Goal: Task Accomplishment & Management: Complete application form

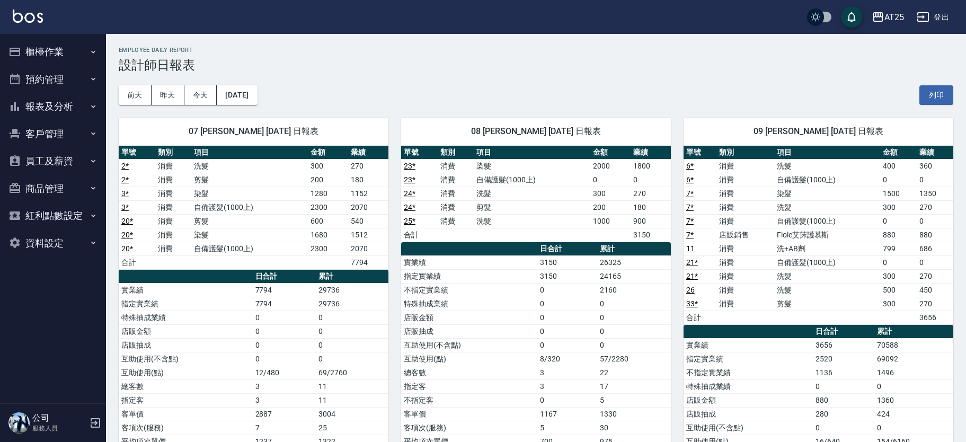
scroll to position [1093, 0]
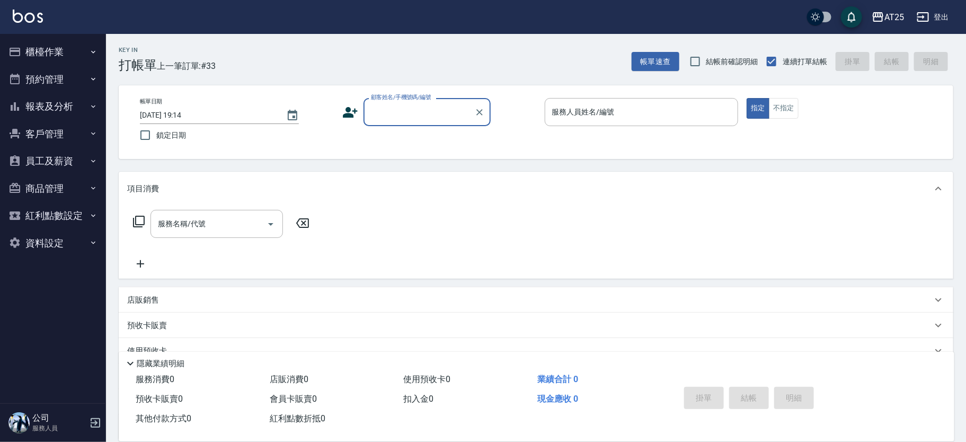
click at [438, 121] on div "顧客姓名/手機號碼/編號" at bounding box center [426, 112] width 127 height 28
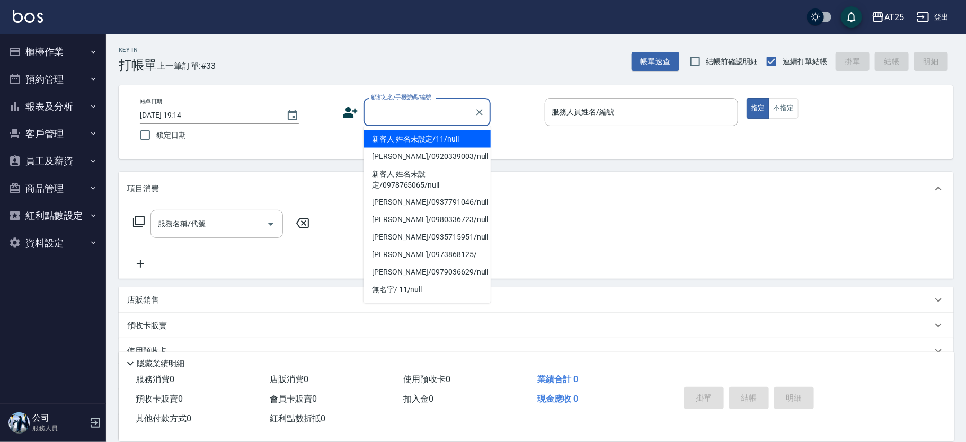
click at [458, 132] on li "新客人 姓名未設定/11/null" at bounding box center [426, 138] width 127 height 17
type input "新客人 姓名未設定/11/null"
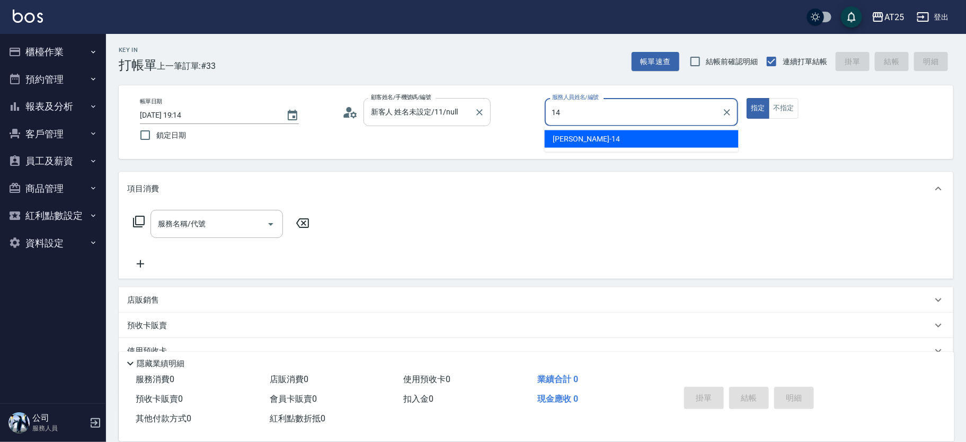
type input "Ken-14"
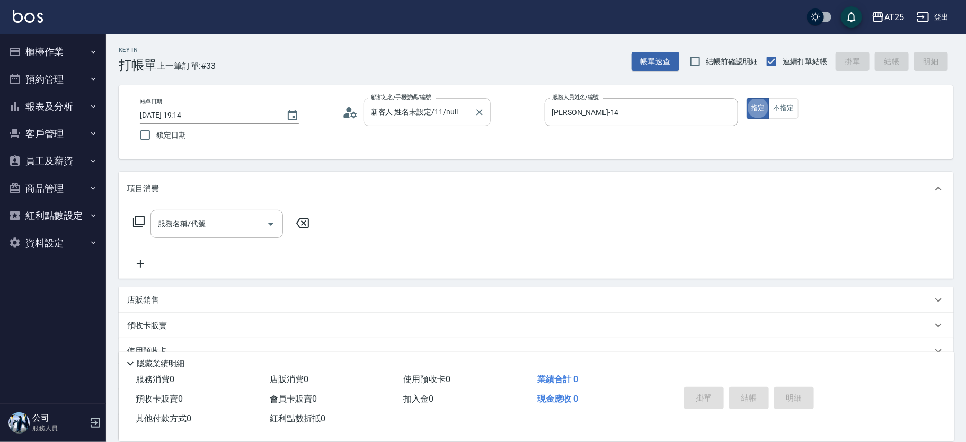
type button "true"
click at [131, 225] on div "服務名稱/代號 服務名稱/代號" at bounding box center [221, 224] width 189 height 28
click at [138, 216] on icon at bounding box center [139, 222] width 12 height 12
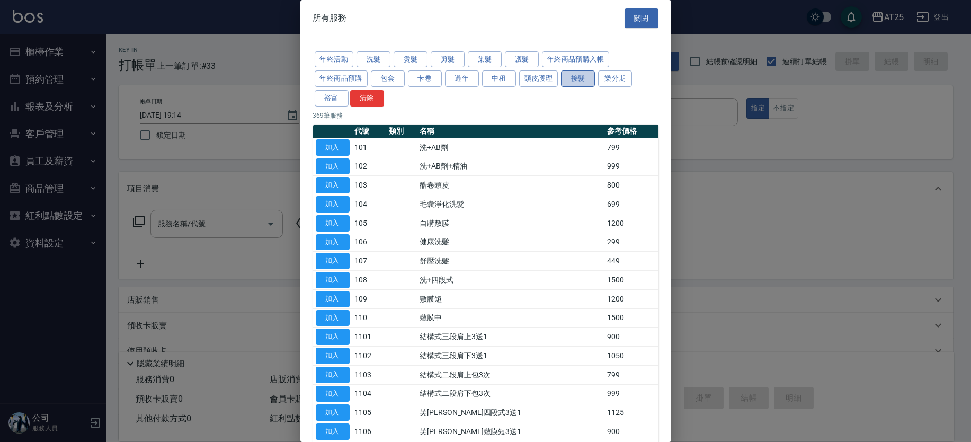
click at [570, 81] on button "接髮" at bounding box center [578, 78] width 34 height 16
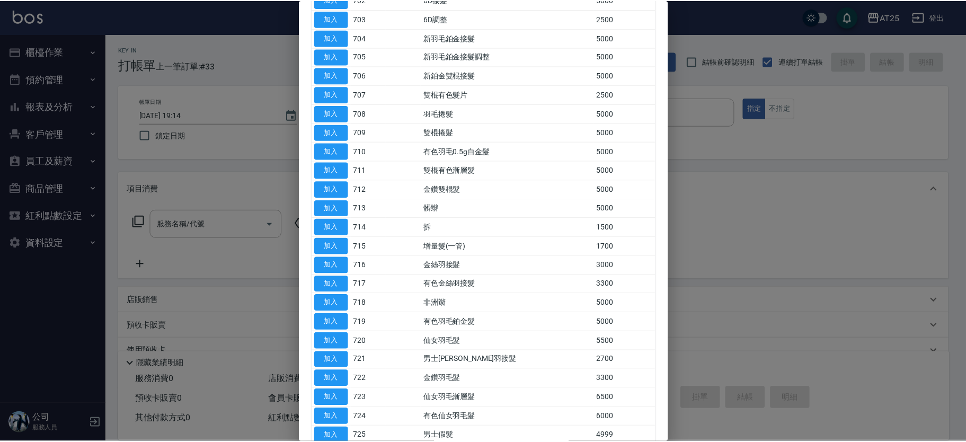
scroll to position [208, 0]
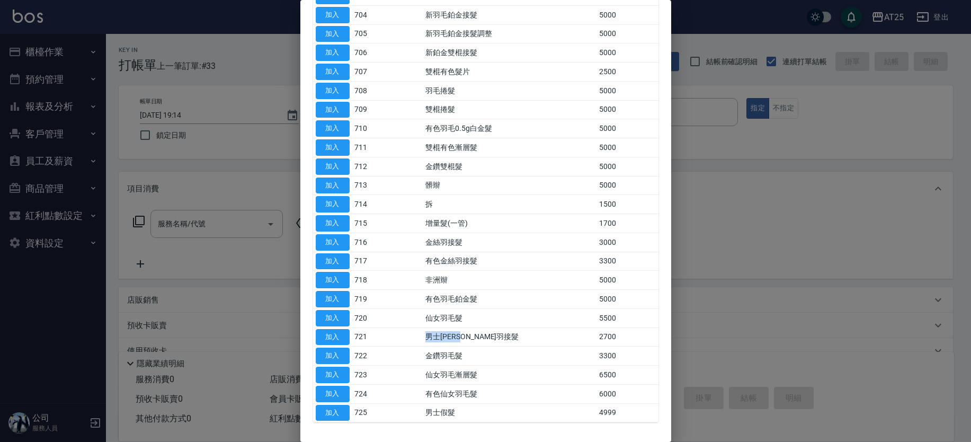
drag, startPoint x: 436, startPoint y: 336, endPoint x: 503, endPoint y: 335, distance: 66.7
click at [503, 335] on td "男士金絲羽接髮" at bounding box center [510, 336] width 174 height 19
click at [329, 332] on button "加入" at bounding box center [333, 337] width 34 height 16
type input "男士金絲羽接髮(721)"
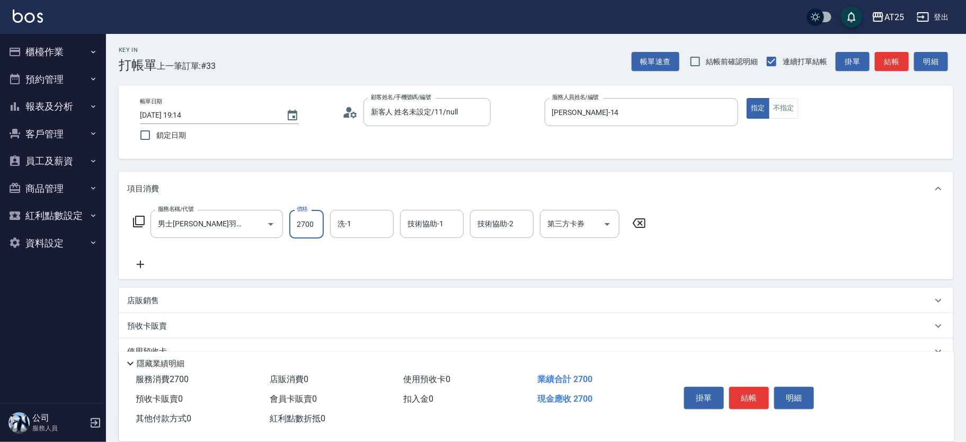
click at [315, 217] on input "2700" at bounding box center [306, 224] width 34 height 29
type input "0"
type input "53"
type input "50"
type input "530"
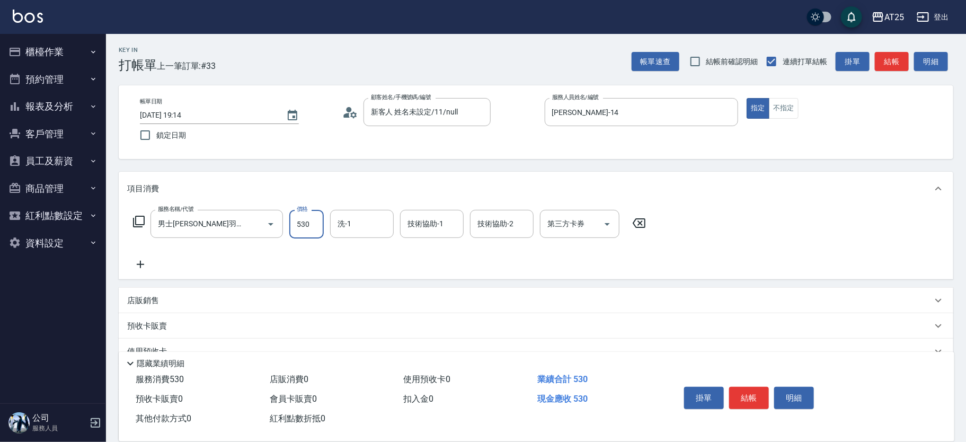
type input "530"
type input "5303"
type input "Jessica-80"
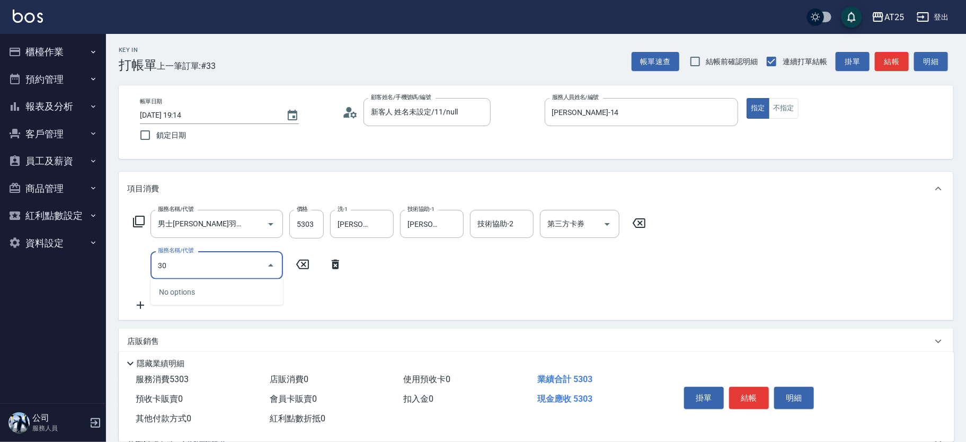
type input "301"
type input "680"
type input "燙髮(301)"
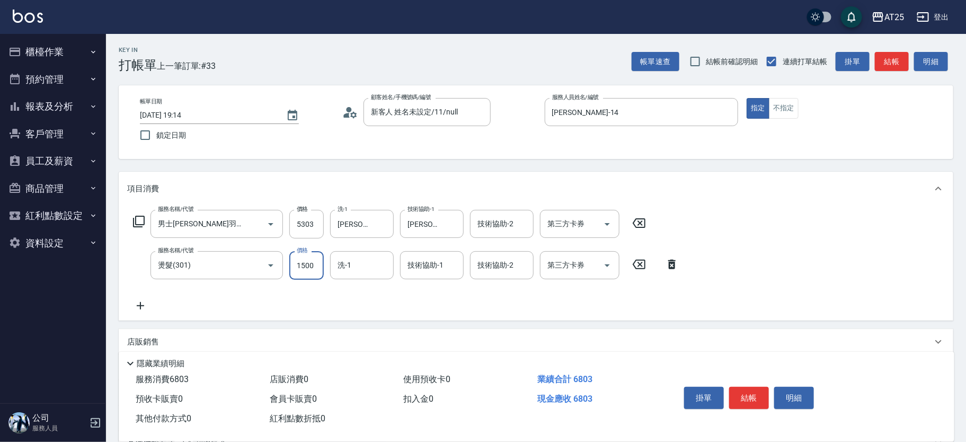
type input "0"
type input "530"
type input "0"
type input "Jessica-80"
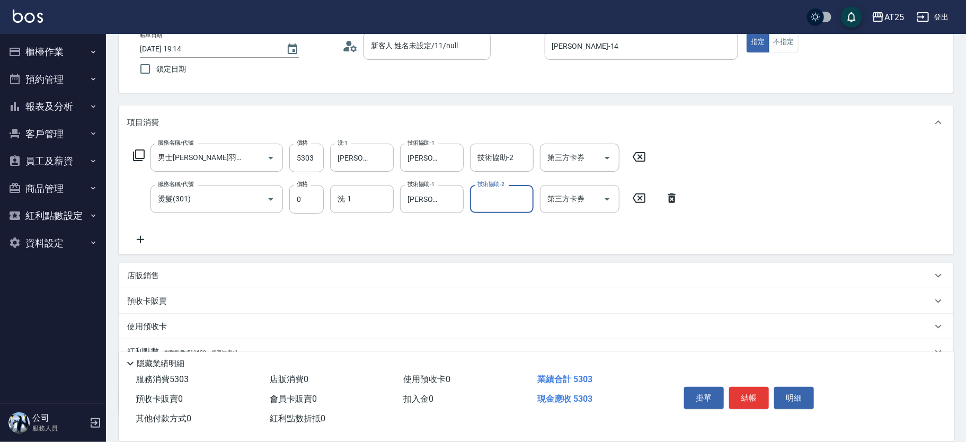
scroll to position [140, 0]
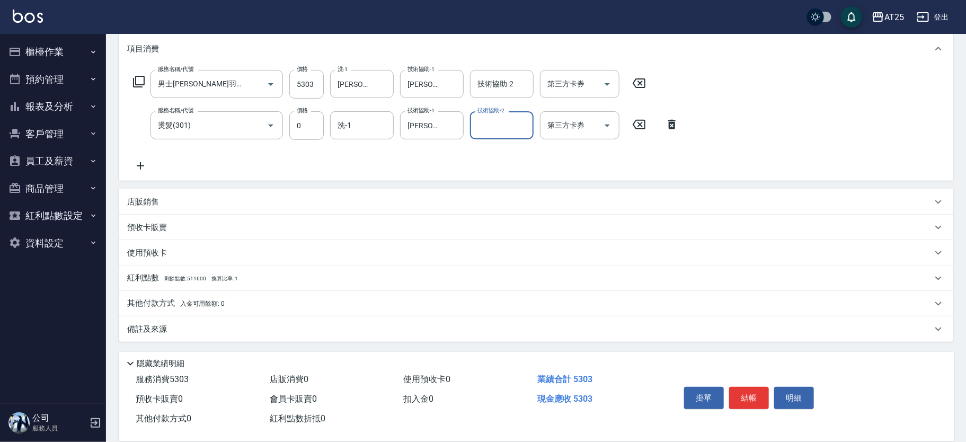
click at [285, 298] on div "其他付款方式 入金可用餘額: 0" at bounding box center [529, 304] width 805 height 12
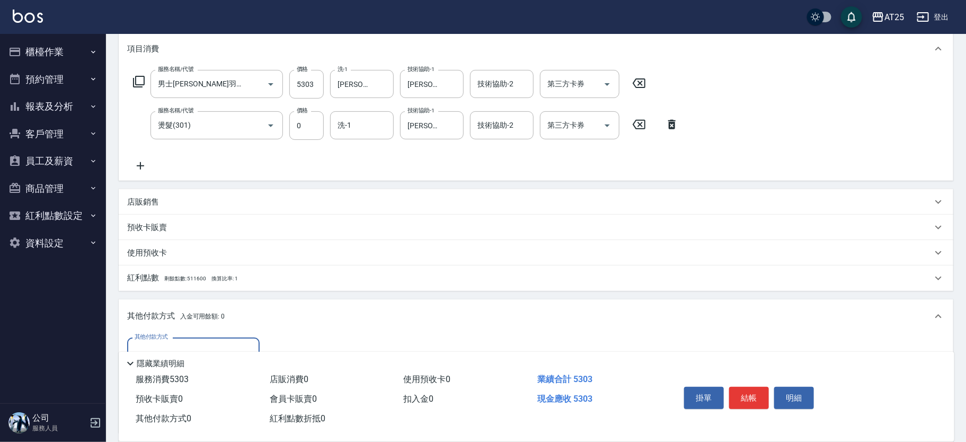
scroll to position [264, 0]
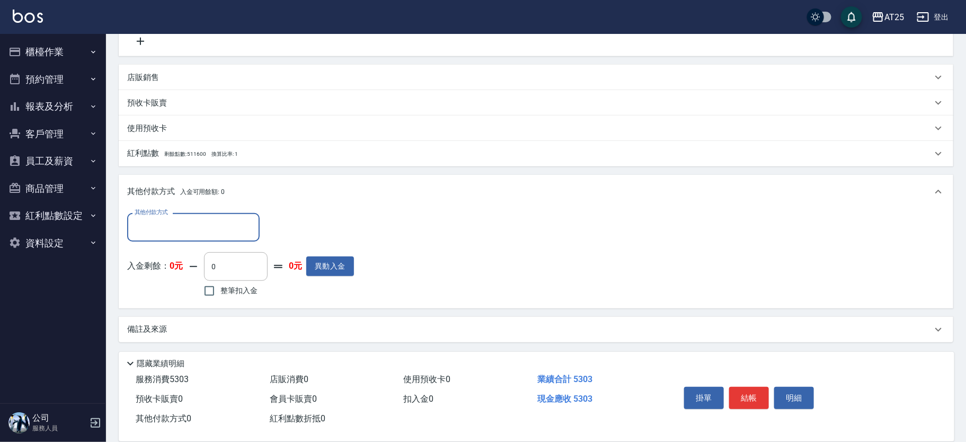
click at [184, 233] on input "其他付款方式" at bounding box center [193, 227] width 123 height 19
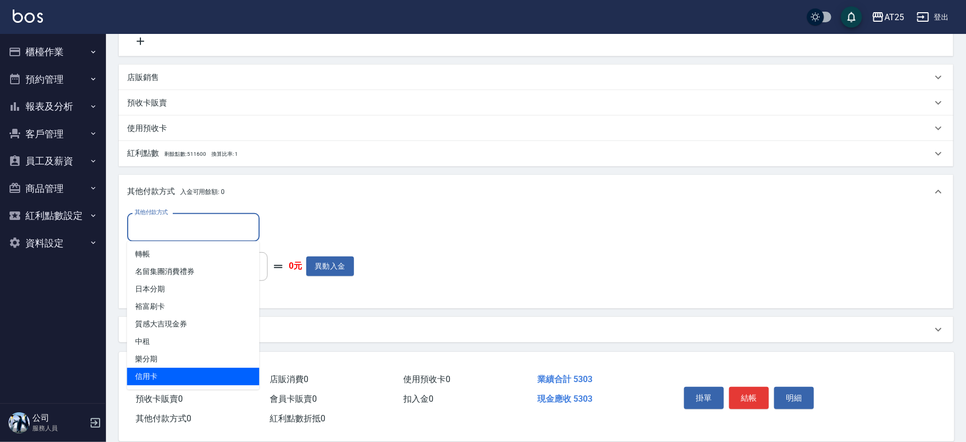
click at [162, 383] on span "信用卡" at bounding box center [193, 376] width 132 height 17
type input "信用卡"
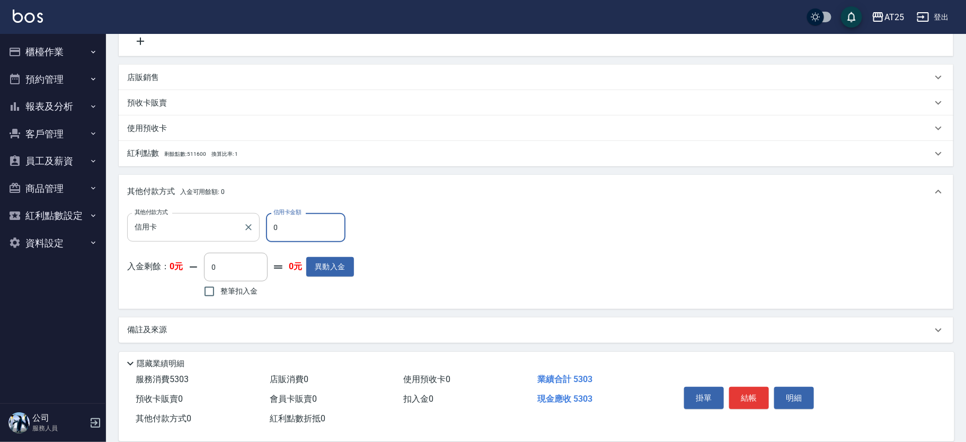
drag, startPoint x: 294, startPoint y: 231, endPoint x: 202, endPoint y: 222, distance: 92.6
click at [202, 222] on div "其他付款方式 信用卡 其他付款方式 信用卡金額 0 信用卡金額" at bounding box center [240, 227] width 227 height 29
type input "520"
type input "53"
type input "470"
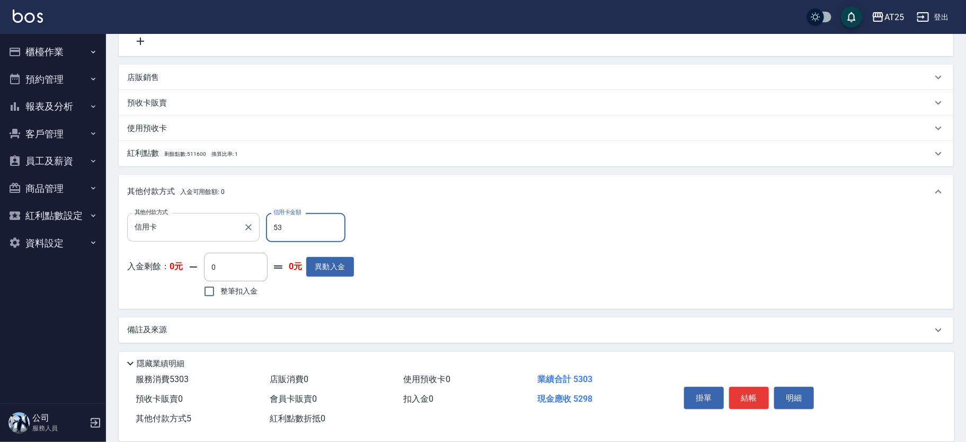
type input "530"
type input "0"
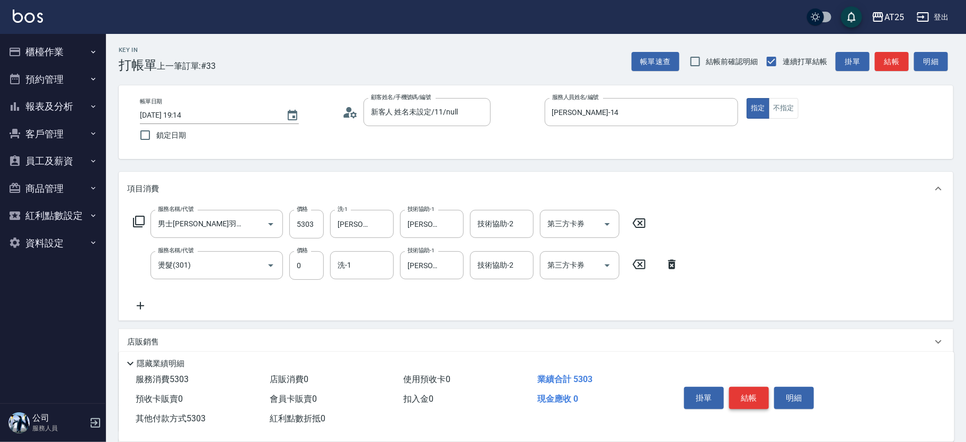
type input "5303"
click at [740, 388] on button "結帳" at bounding box center [749, 398] width 40 height 22
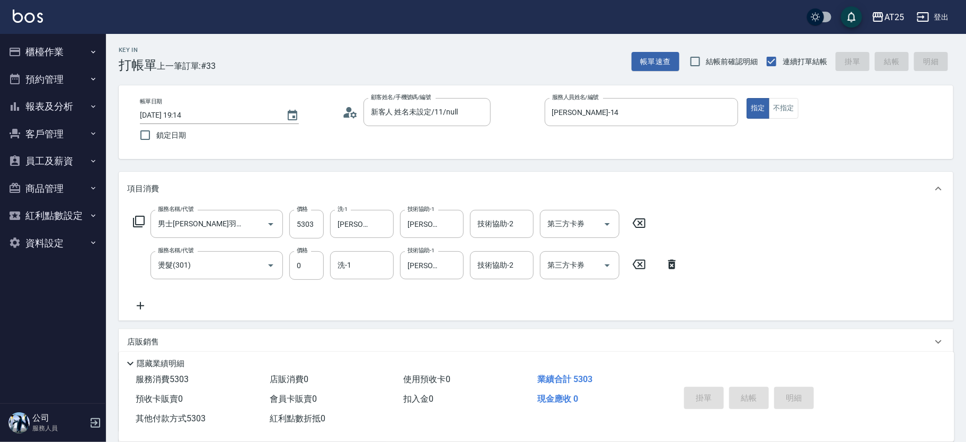
type input "2025/09/12 20:03"
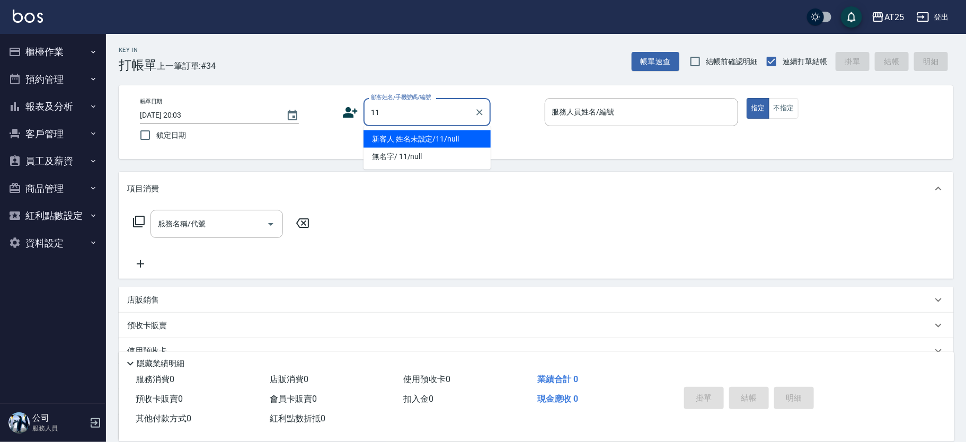
type input "新客人 姓名未設定/11/null"
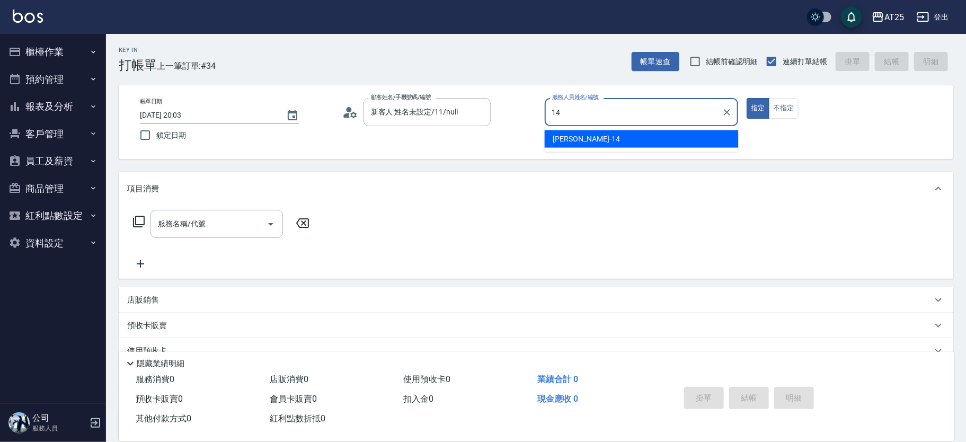
type input "Ken-14"
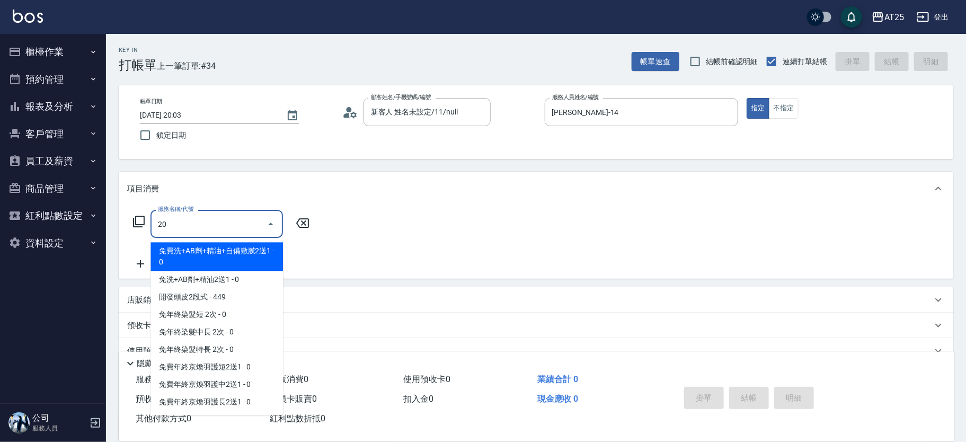
type input "201"
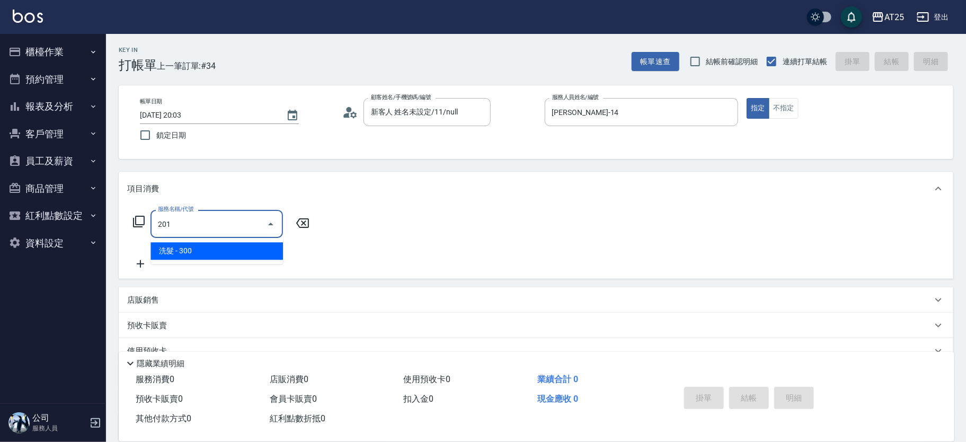
type input "30"
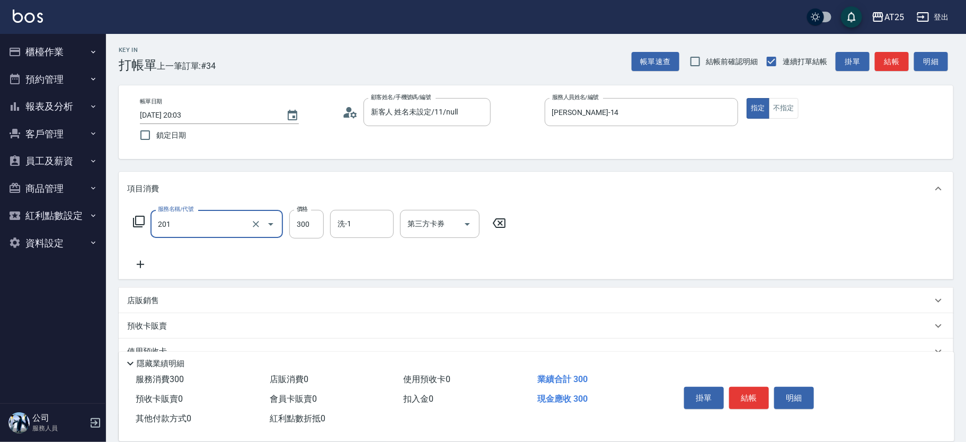
type input "洗髮(201)"
type input "0"
type input "40"
type input "400"
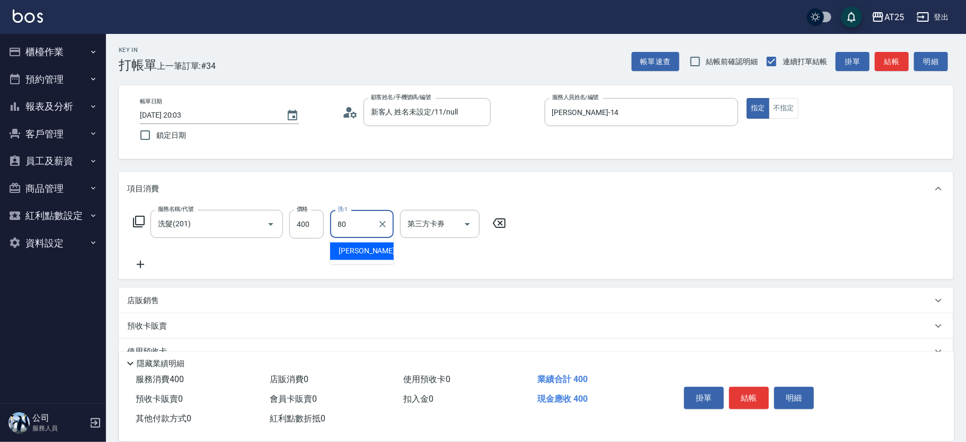
type input "Jessica-80"
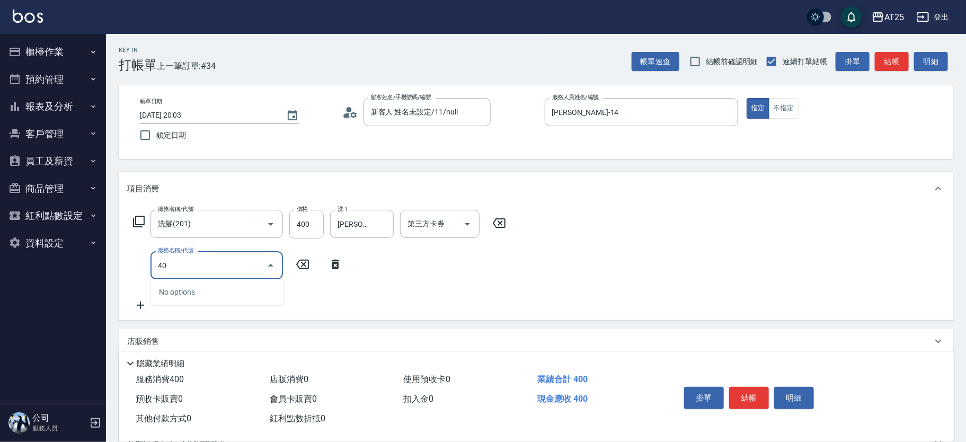
type input "401"
type input "70"
type input "剪髮(401)"
type input "40"
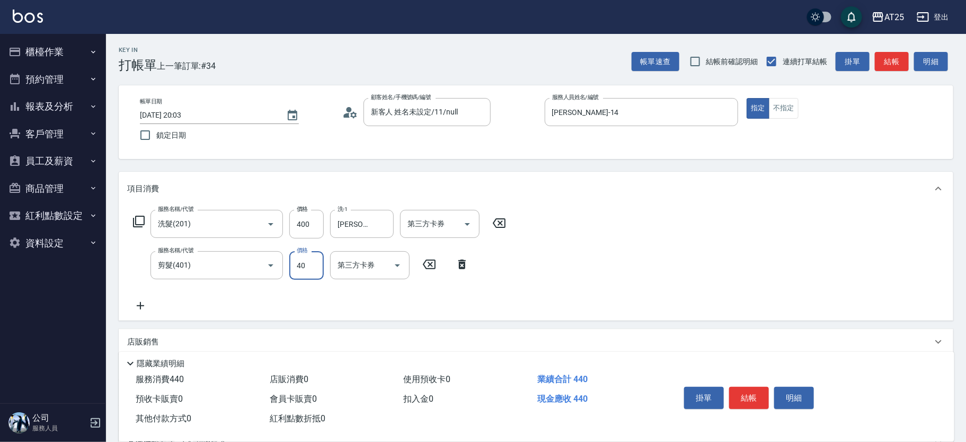
type input "80"
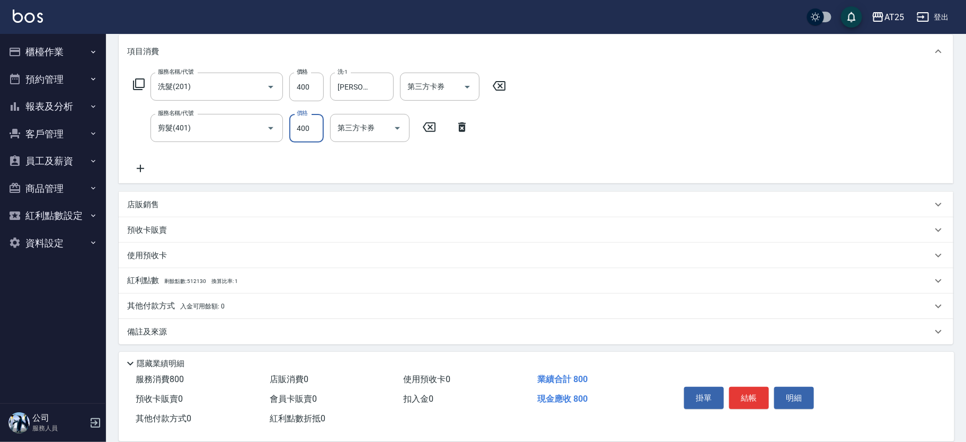
scroll to position [140, 0]
type input "400"
click at [165, 296] on div "其他付款方式 入金可用餘額: 0" at bounding box center [536, 303] width 834 height 25
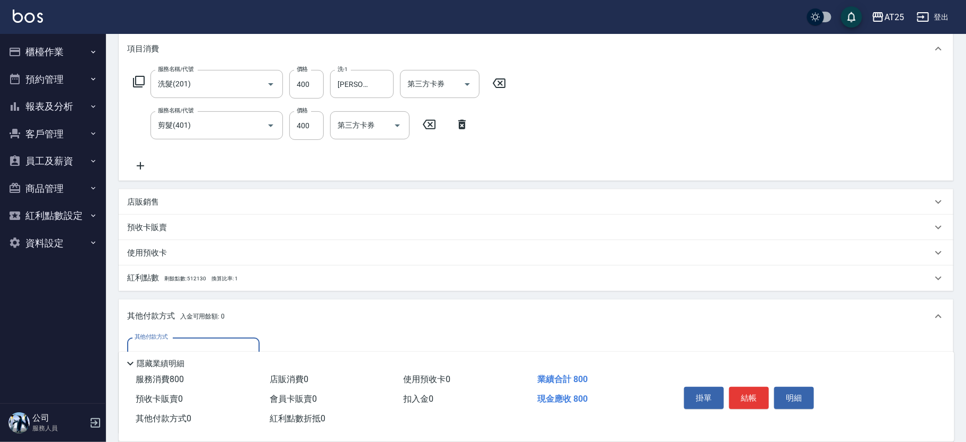
scroll to position [190, 0]
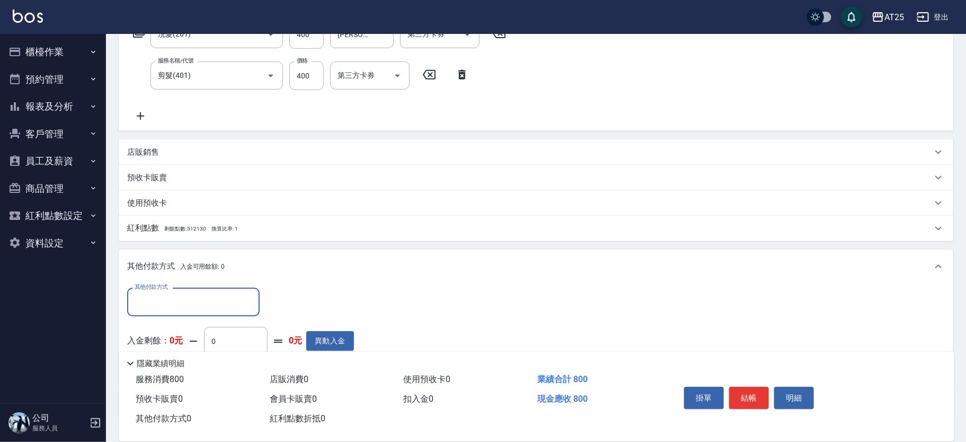
click at [149, 305] on input "其他付款方式" at bounding box center [193, 301] width 123 height 19
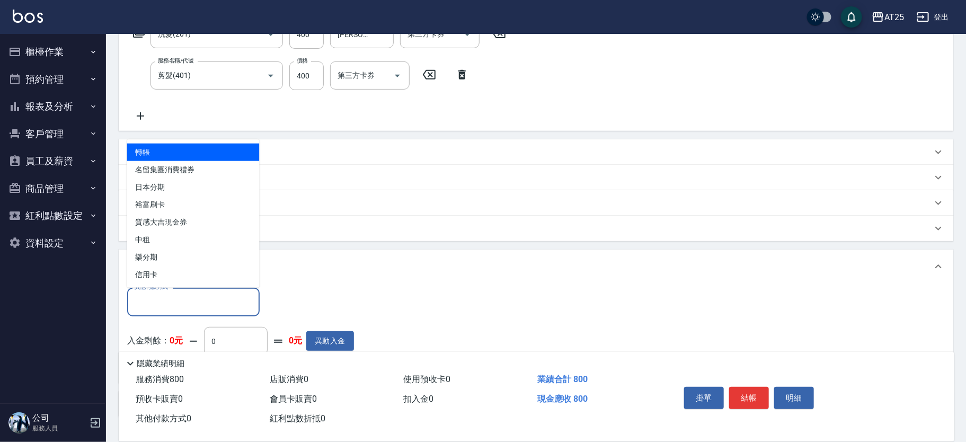
click at [175, 147] on span "轉帳" at bounding box center [193, 152] width 132 height 17
type input "轉帳"
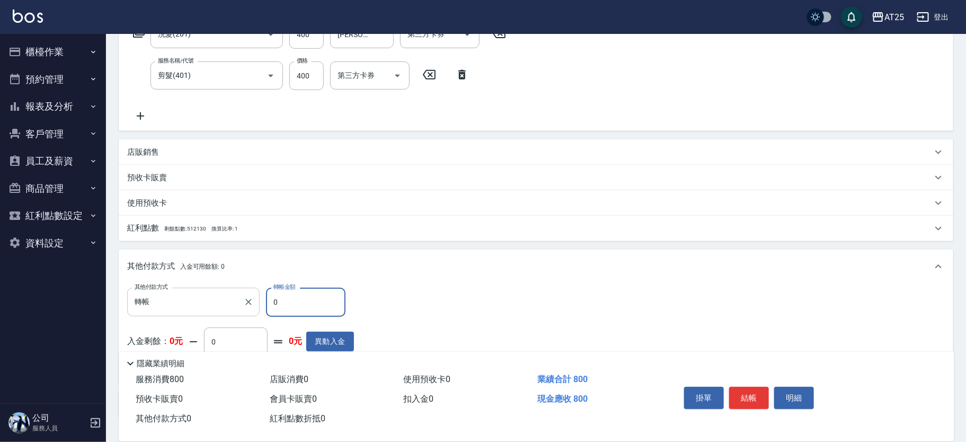
click at [240, 296] on div "其他付款方式 轉帳 其他付款方式 轉帳金額 0 轉帳金額" at bounding box center [240, 302] width 227 height 29
type input "70"
type input "80"
type input "0"
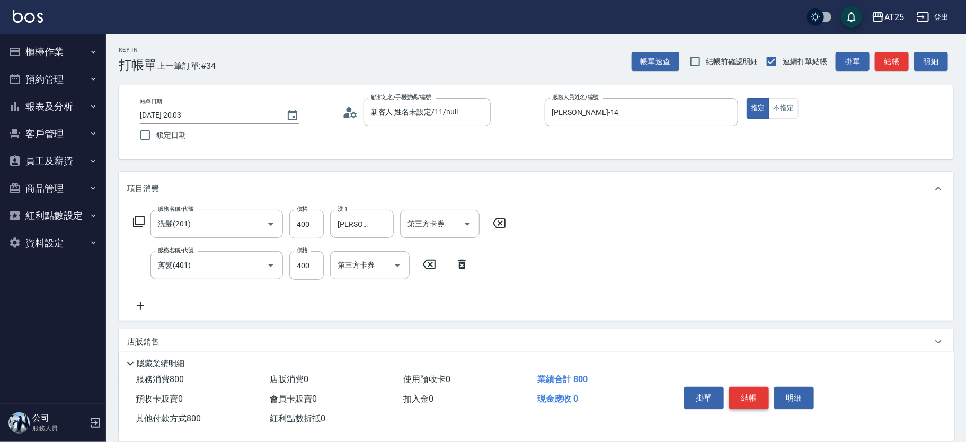
type input "800"
click at [761, 390] on button "結帳" at bounding box center [749, 398] width 40 height 22
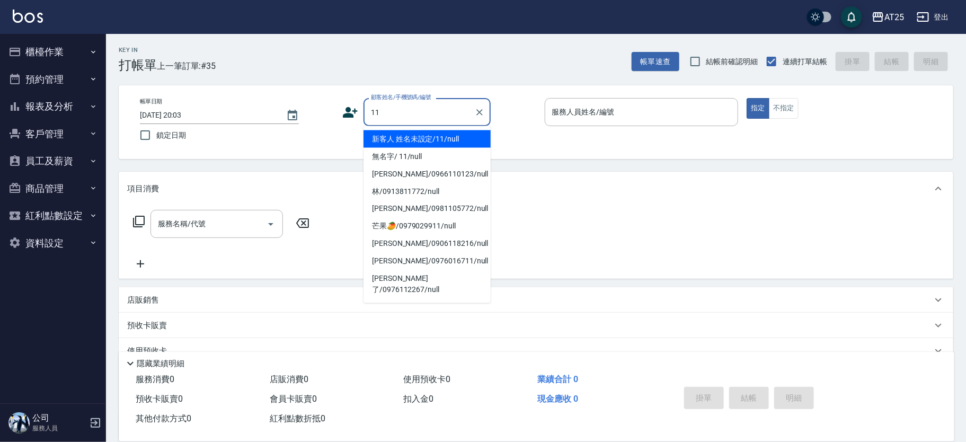
type input "新客人 姓名未設定/11/null"
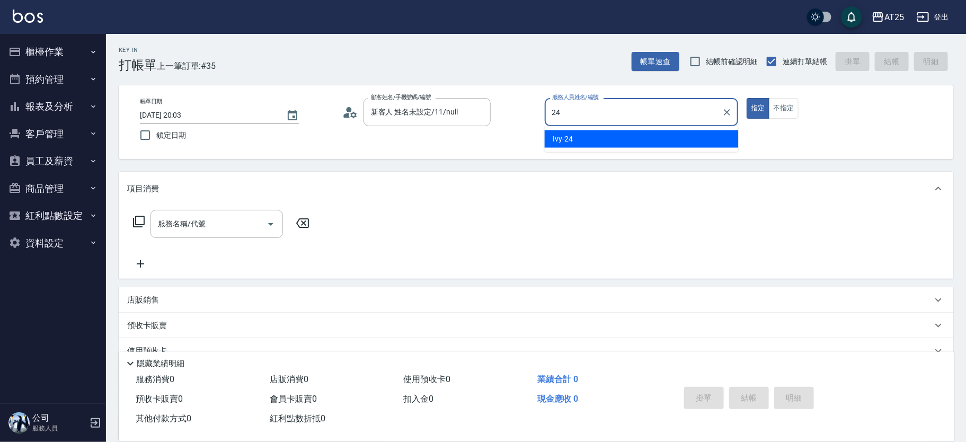
type input "Ivy-24"
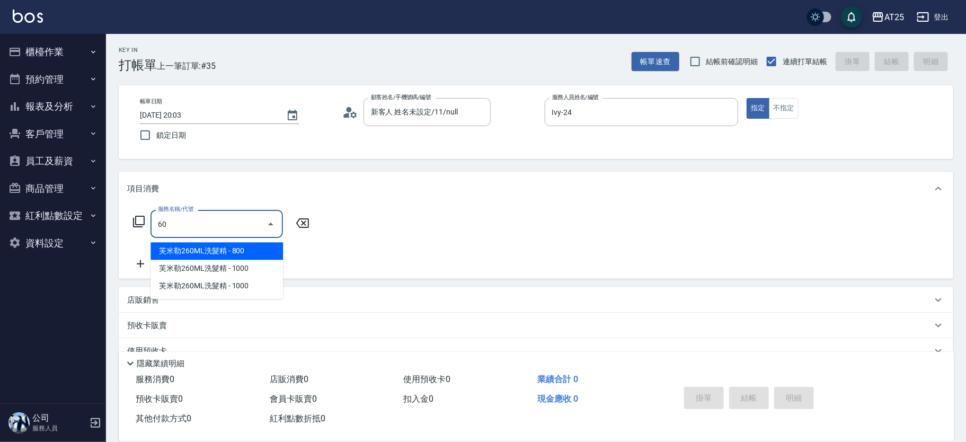
type input "601"
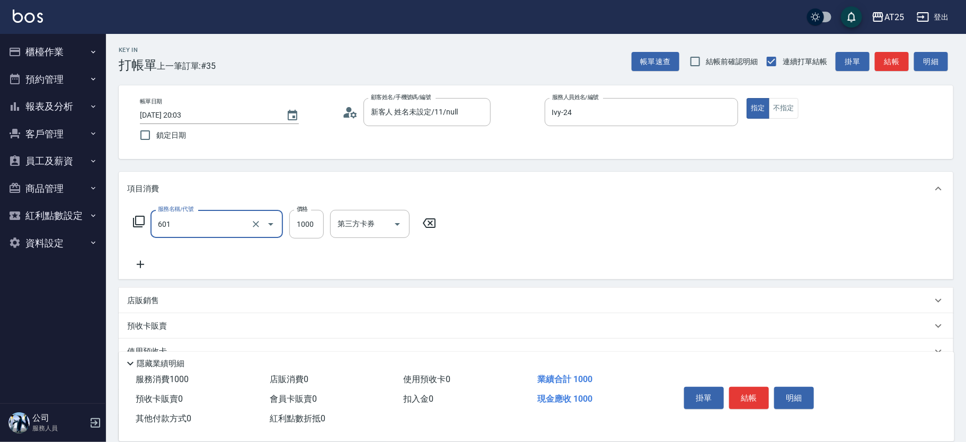
type input "100"
type input "自備護髮(1000上)(601)"
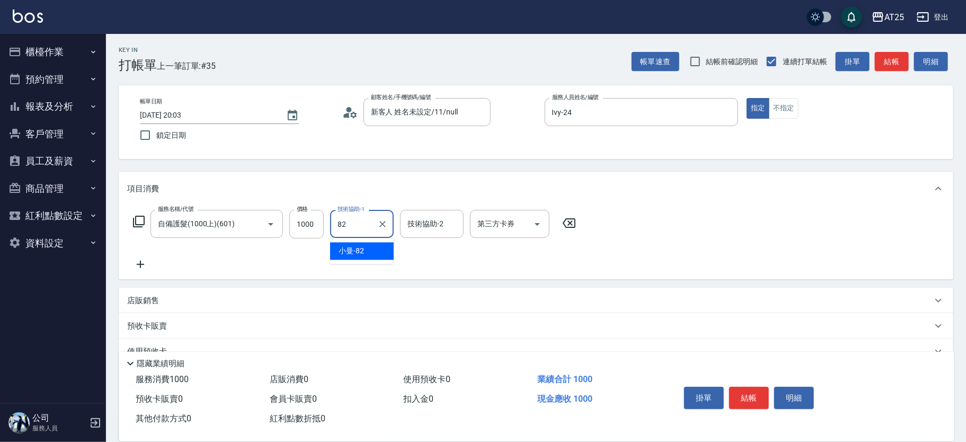
type input "小曼-82"
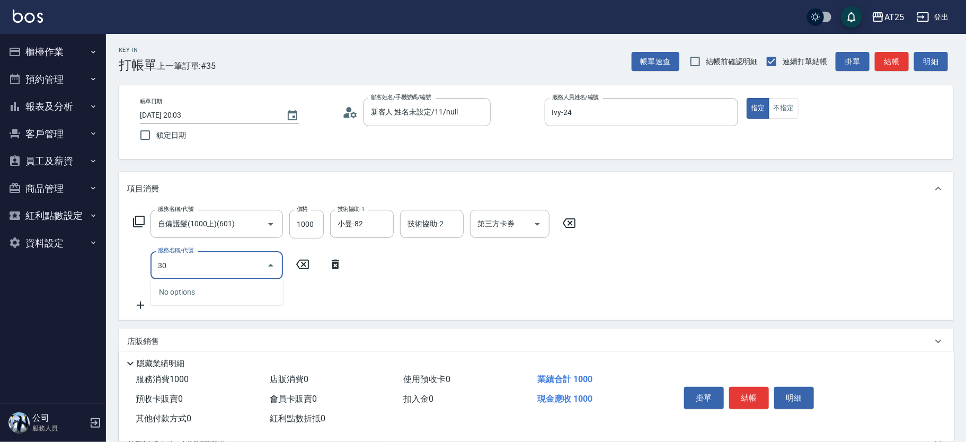
type input "303"
type input "190"
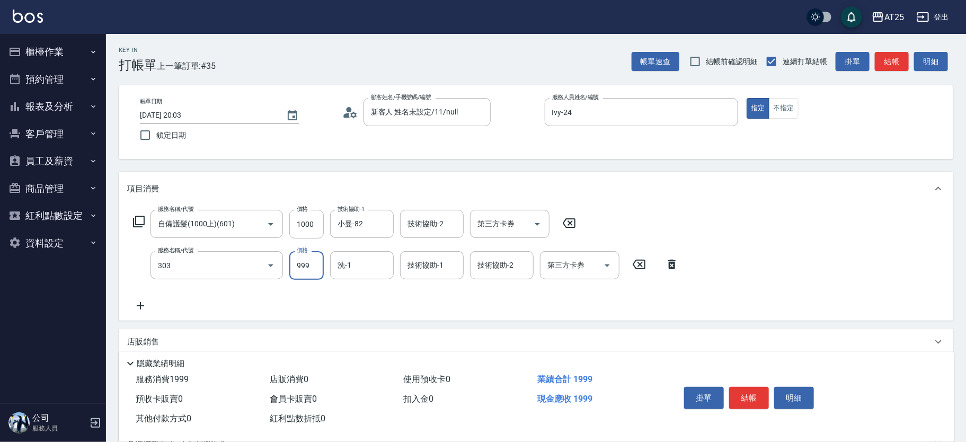
type input "局部燙(303)"
type input "100"
type input "10"
type input "110"
type input "100"
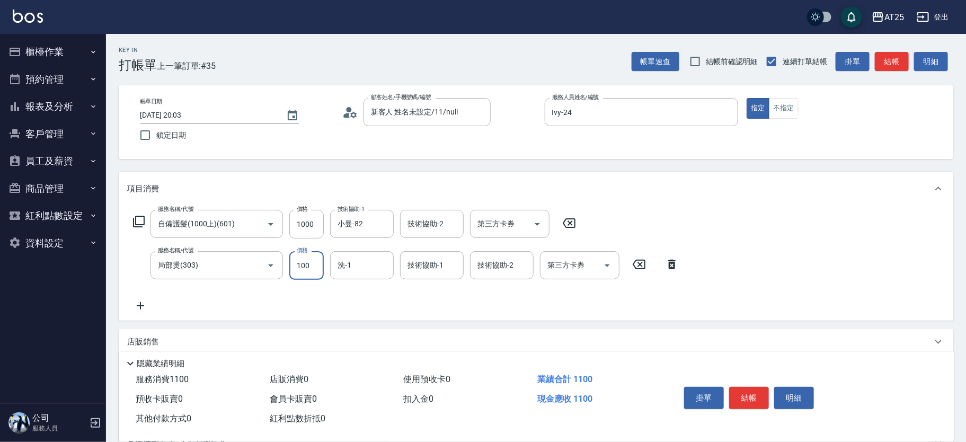
type input "200"
type input "1000"
type input "小曼-82"
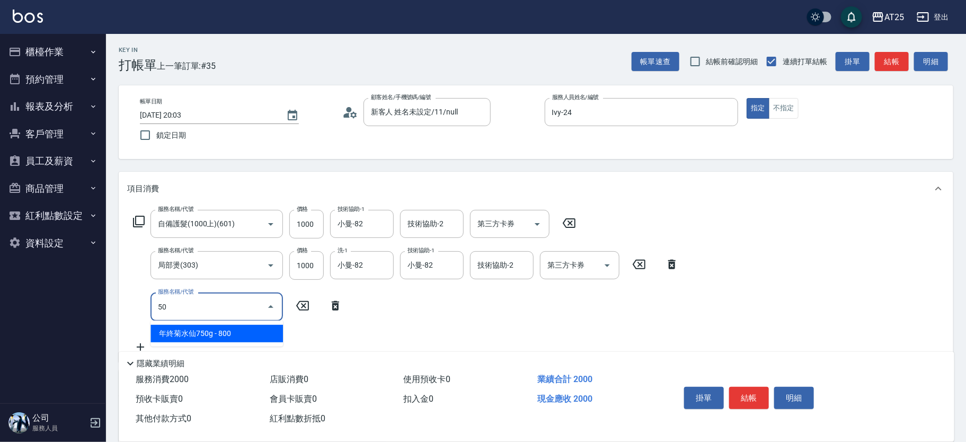
type input "501"
type input "300"
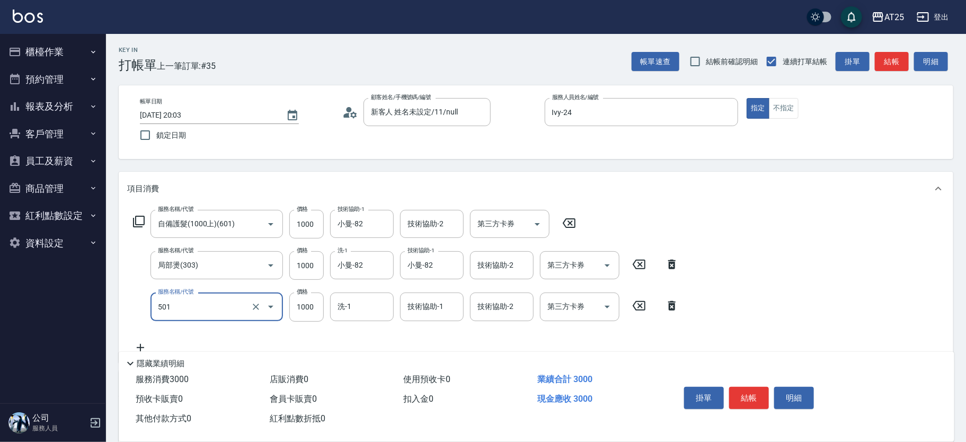
type input "染髮(501)"
type input "200"
type input "0"
click at [300, 258] on input "1000" at bounding box center [306, 265] width 34 height 29
type input "100"
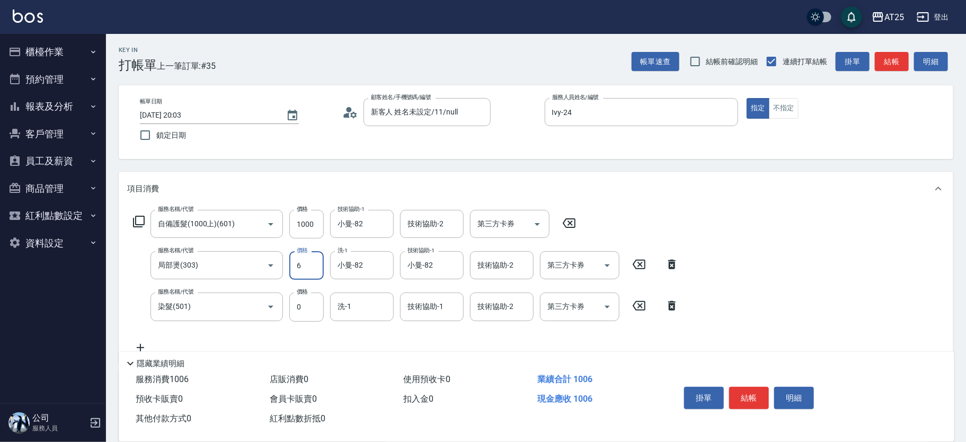
type input "69"
type input "160"
type input "699"
click at [311, 305] on input "0" at bounding box center [306, 306] width 34 height 29
type input "170"
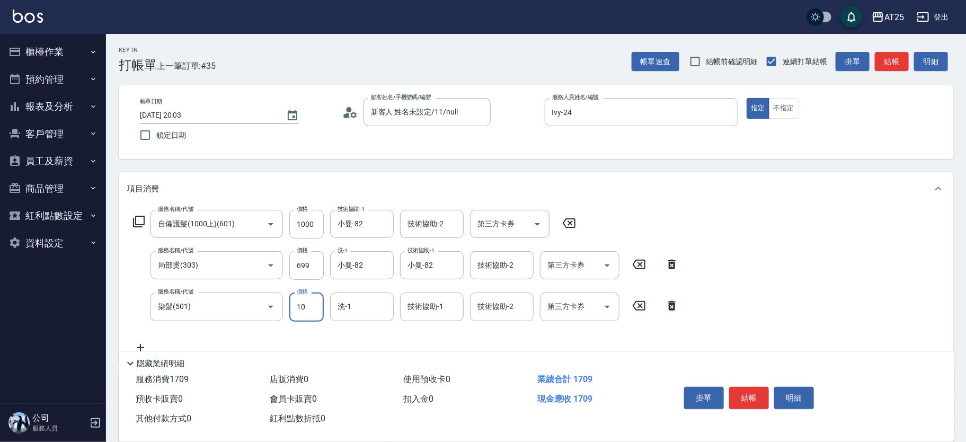
type input "100"
type input "260"
type input "1000"
click at [430, 309] on input "技術協助-1" at bounding box center [432, 306] width 54 height 19
type input "小曼-82"
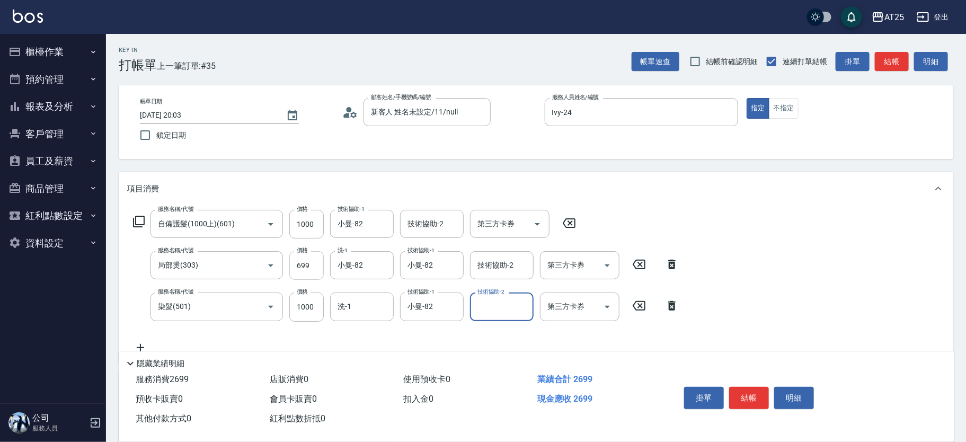
click at [303, 260] on input "699" at bounding box center [306, 265] width 34 height 29
type input "200"
type input "16"
type input "210"
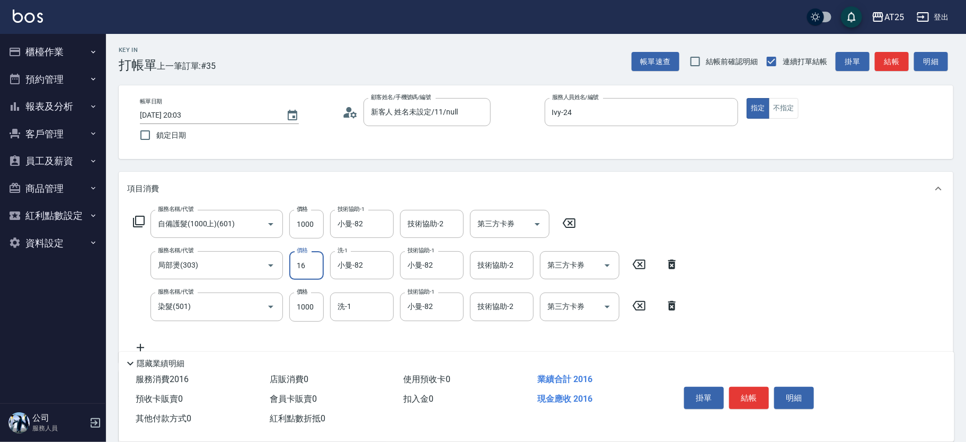
type input "169"
type input "360"
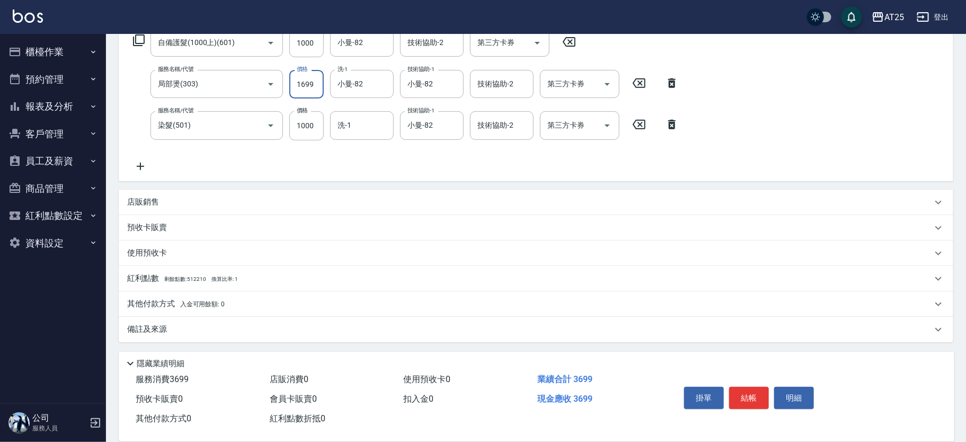
type input "1699"
click at [187, 301] on span "入金可用餘額: 0" at bounding box center [202, 303] width 45 height 7
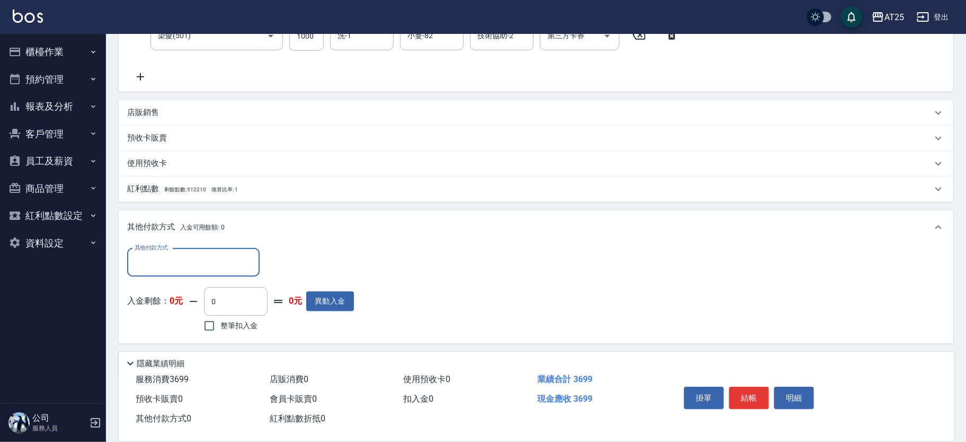
scroll to position [278, 0]
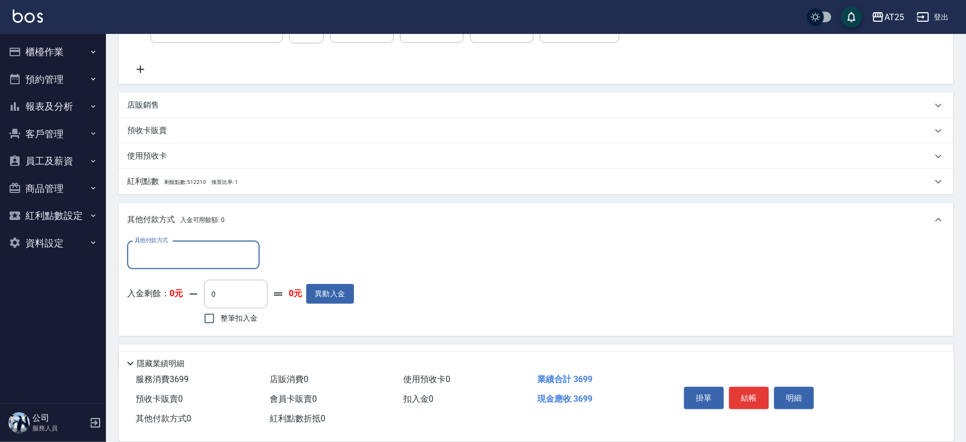
click at [197, 244] on div "其他付款方式" at bounding box center [193, 255] width 132 height 28
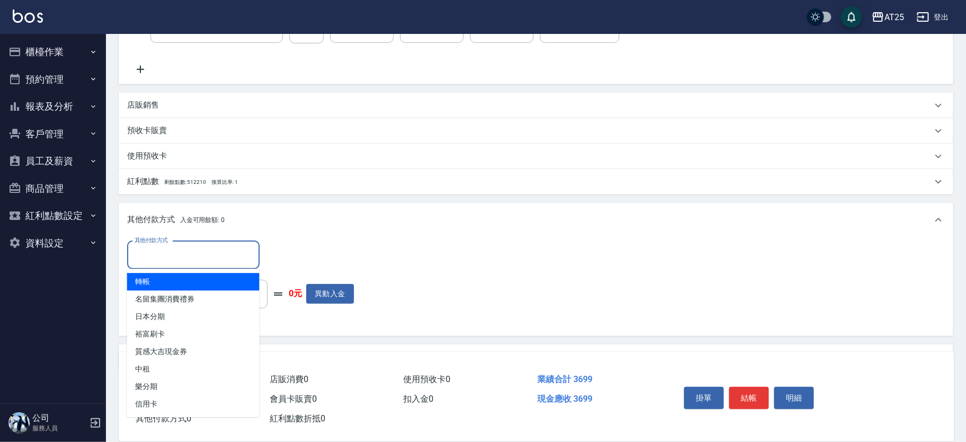
click at [179, 284] on span "轉帳" at bounding box center [193, 281] width 132 height 17
type input "轉帳"
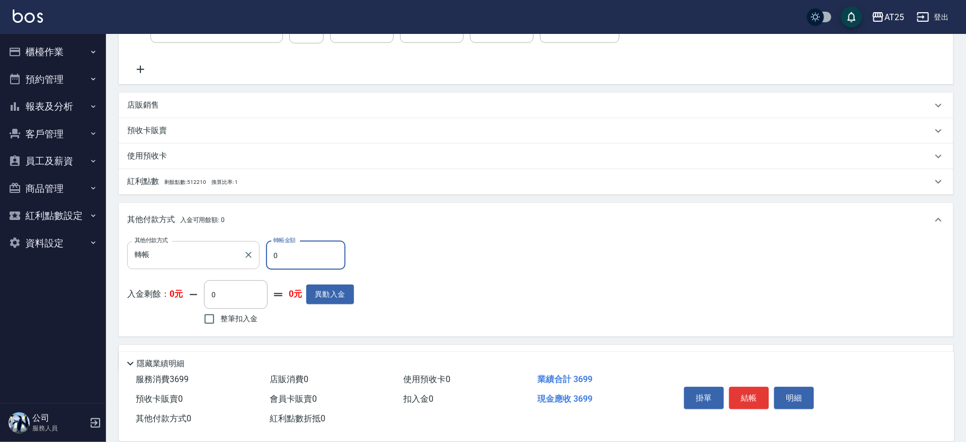
drag, startPoint x: 316, startPoint y: 253, endPoint x: 234, endPoint y: 251, distance: 82.1
click at [234, 251] on div "其他付款方式 轉帳 其他付款方式 轉帳金額 0 轉帳金額" at bounding box center [240, 255] width 227 height 29
type input "36"
type input "330"
type input "369"
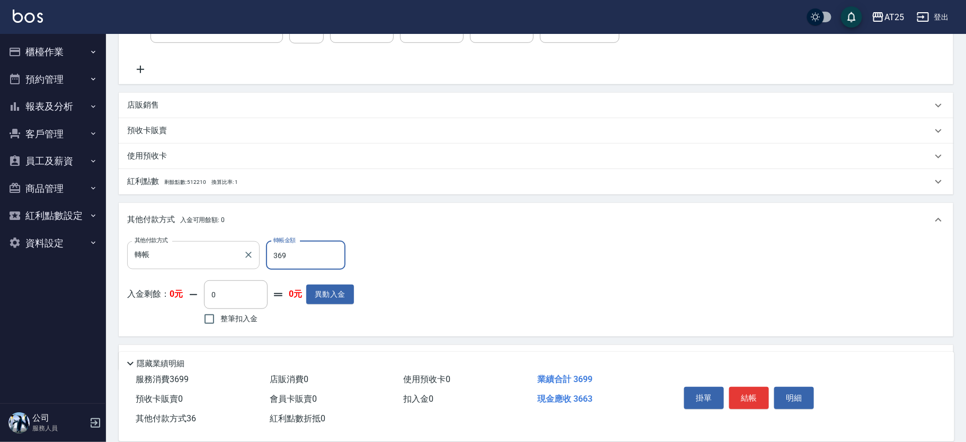
type input "0"
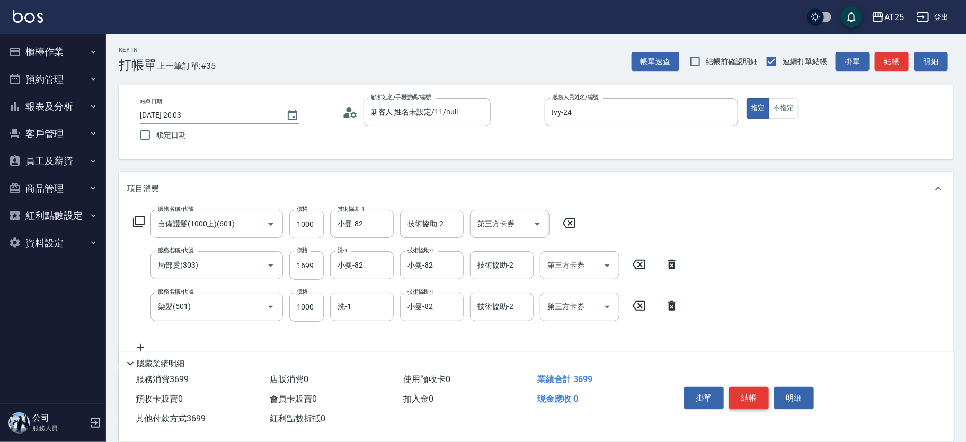
type input "3699"
click at [754, 402] on button "結帳" at bounding box center [749, 398] width 40 height 22
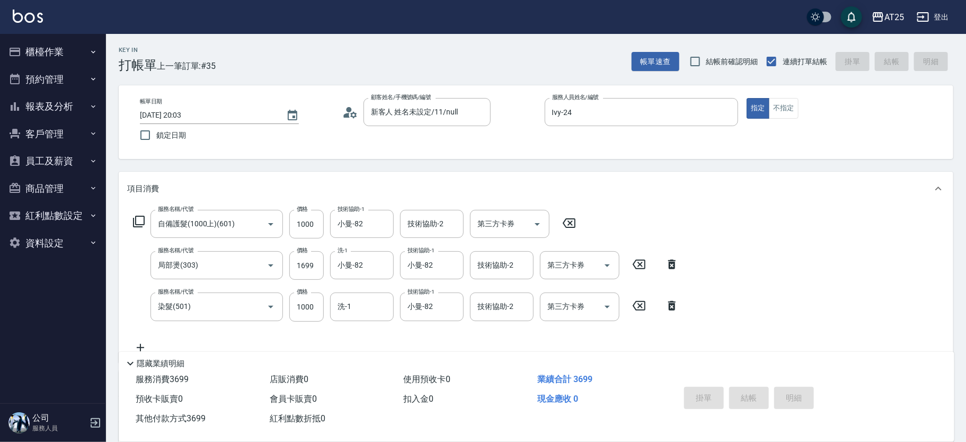
type input "2025/09/12 20:04"
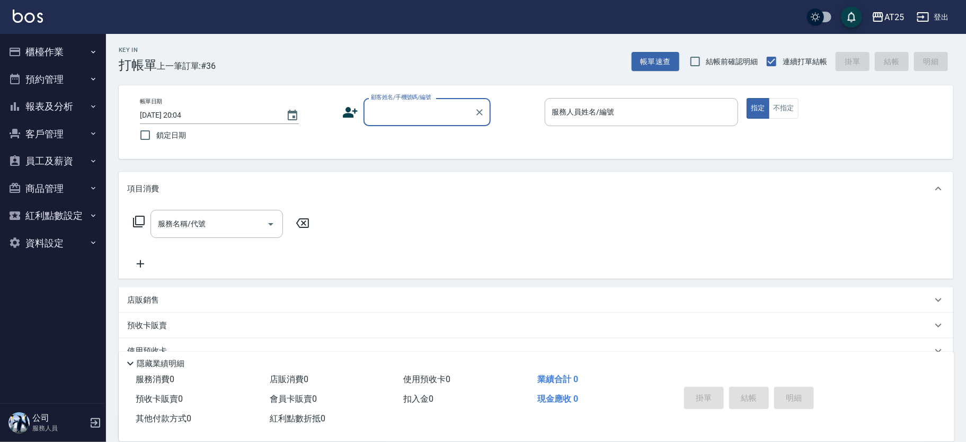
click at [415, 113] on input "顧客姓名/手機號碼/編號" at bounding box center [419, 112] width 102 height 19
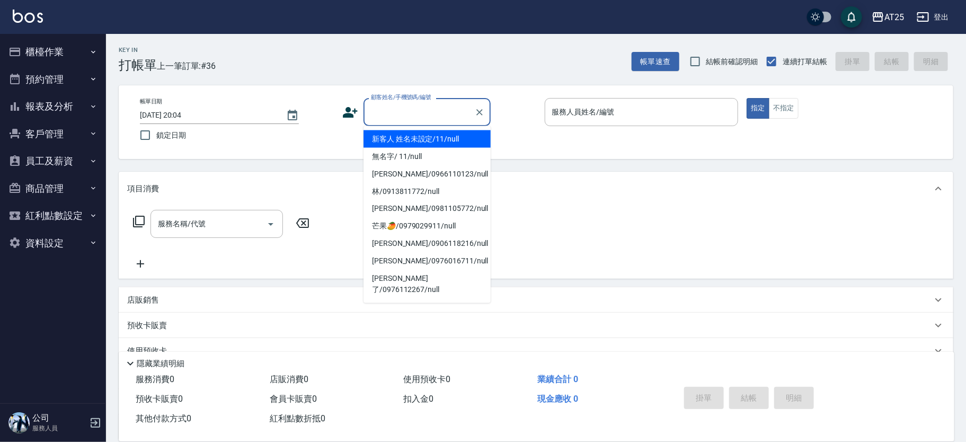
click at [424, 137] on li "新客人 姓名未設定/11/null" at bounding box center [426, 138] width 127 height 17
type input "新客人 姓名未設定/11/null"
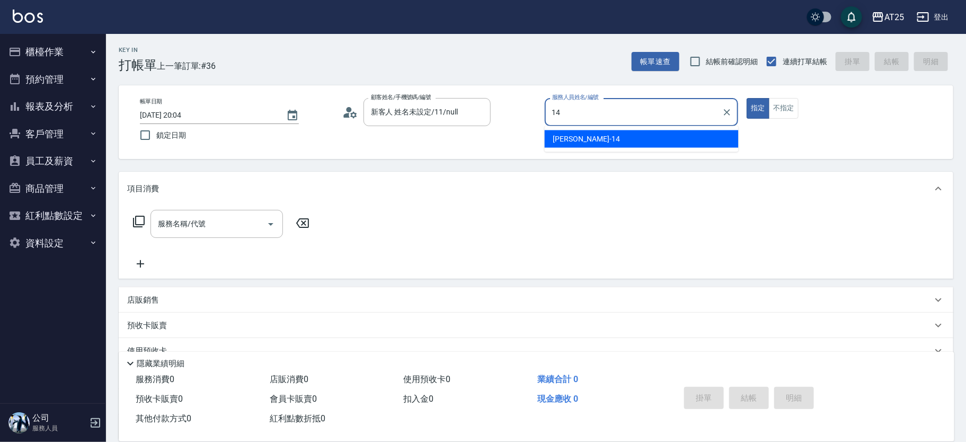
type input "Ken-14"
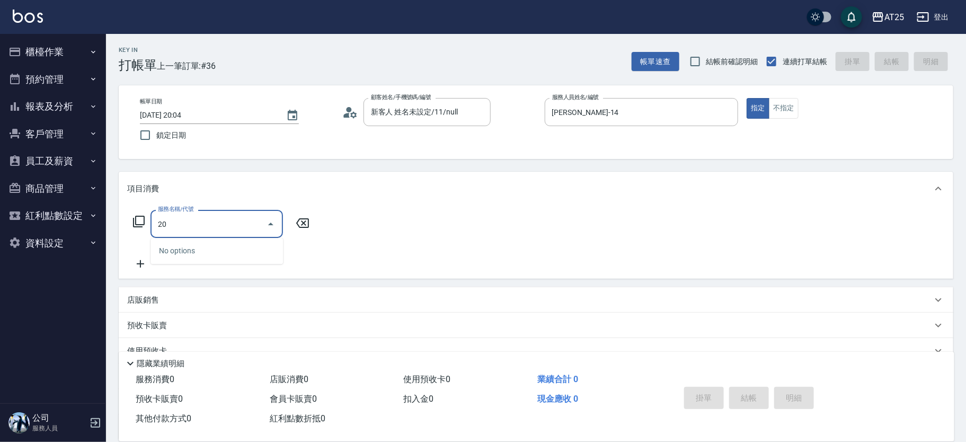
type input "201"
type input "30"
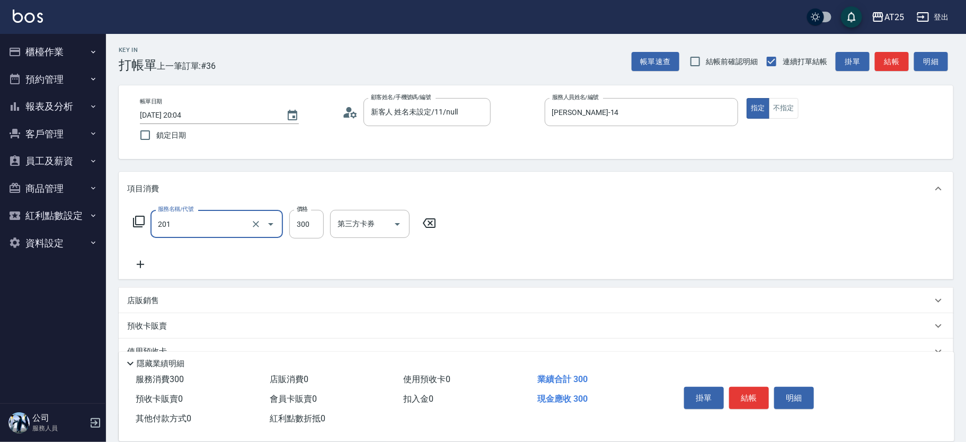
type input "洗髮(201)"
type input "0"
type input "40"
type input "400"
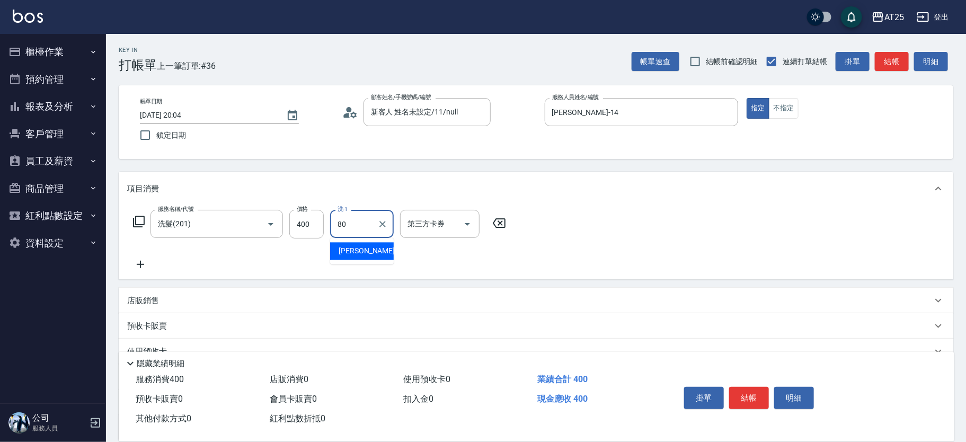
type input "Jessica-80"
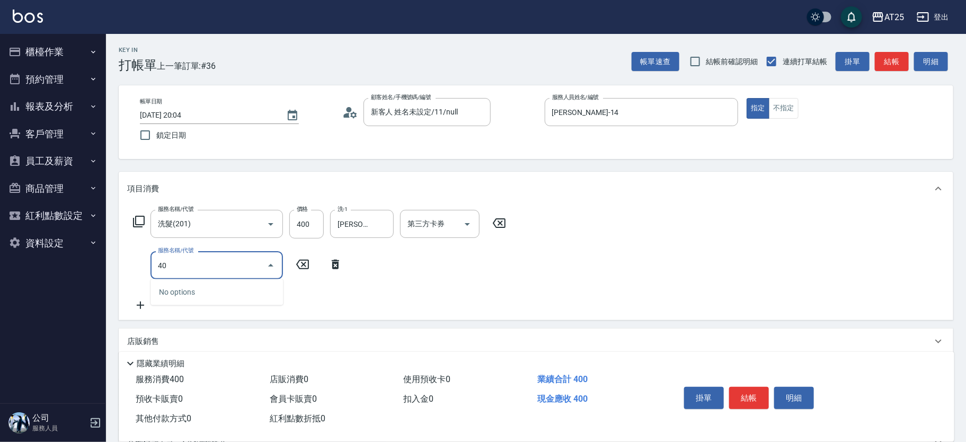
type input "401"
type input "70"
type input "剪髮(401)"
type input "40"
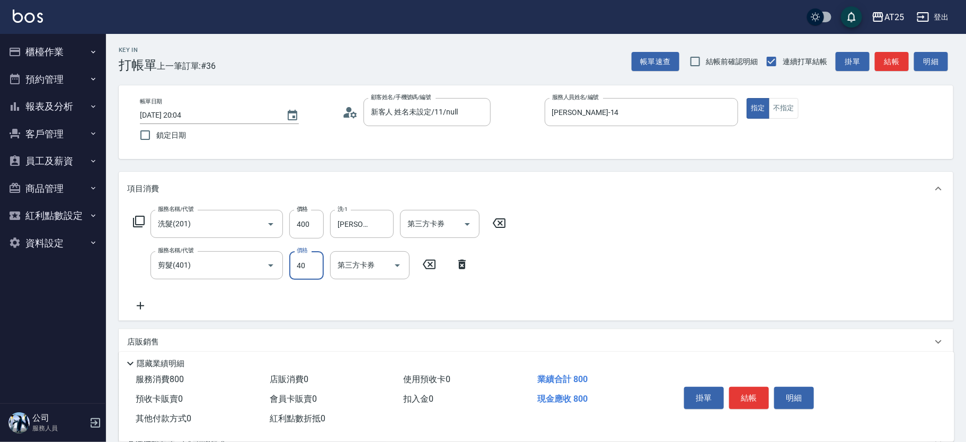
type input "80"
type input "400"
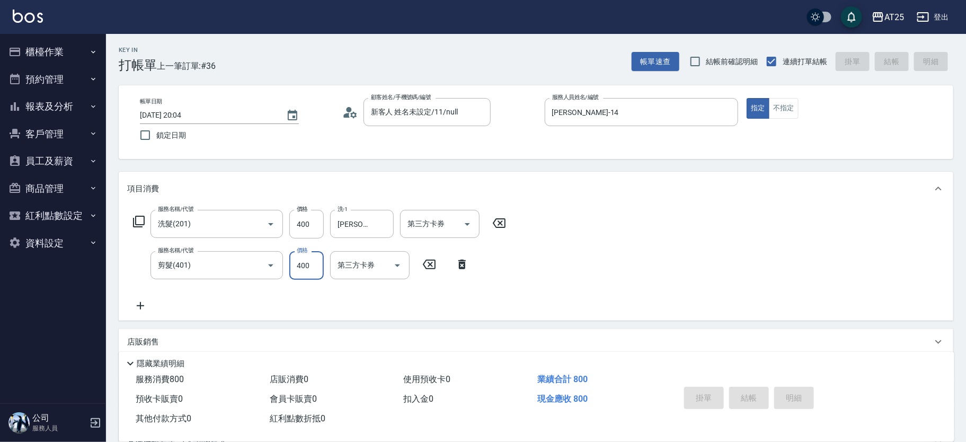
type input "2025/09/12 20:09"
type input "0"
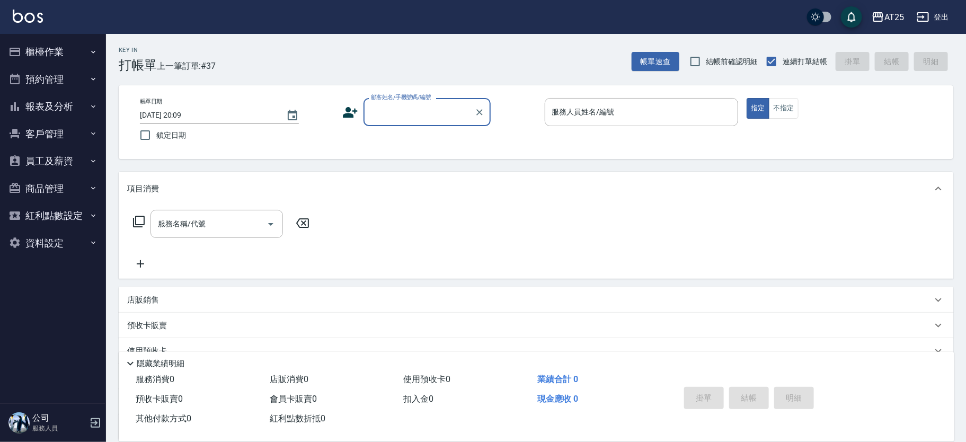
click at [403, 108] on input "顧客姓名/手機號碼/編號" at bounding box center [419, 112] width 102 height 19
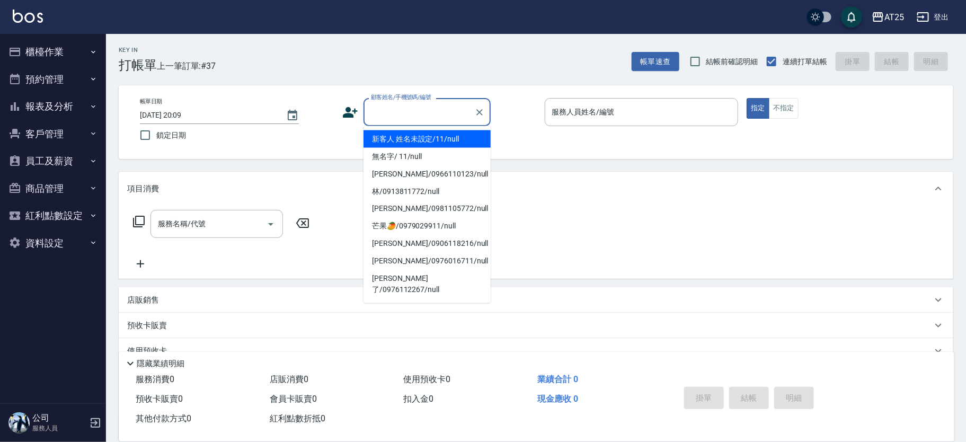
click at [436, 138] on li "新客人 姓名未設定/11/null" at bounding box center [426, 138] width 127 height 17
type input "新客人 姓名未設定/11/null"
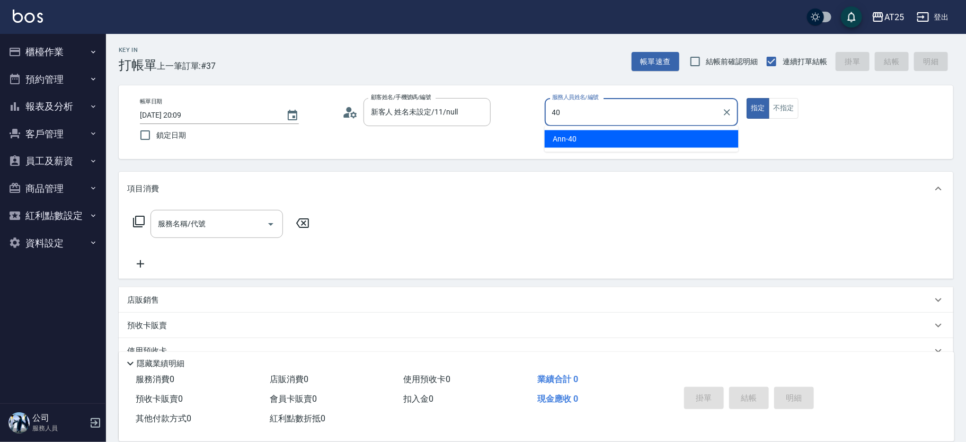
type input "Ann-40"
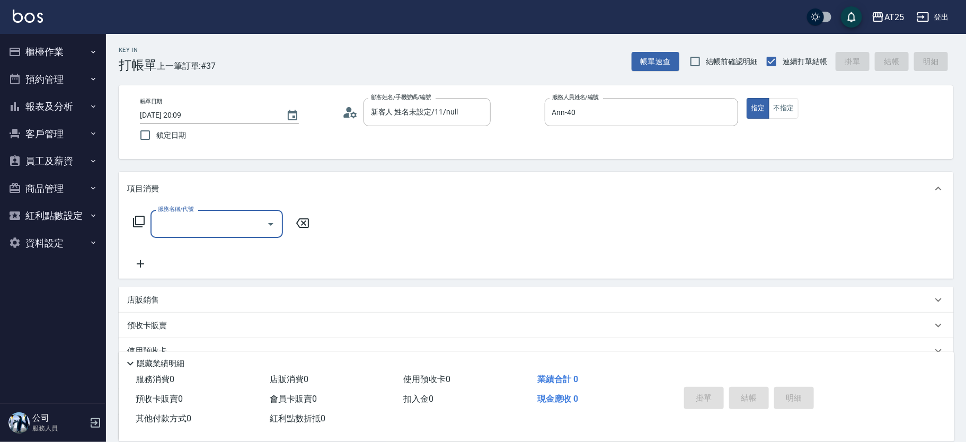
click at [216, 218] on input "服務名稱/代號" at bounding box center [208, 224] width 107 height 19
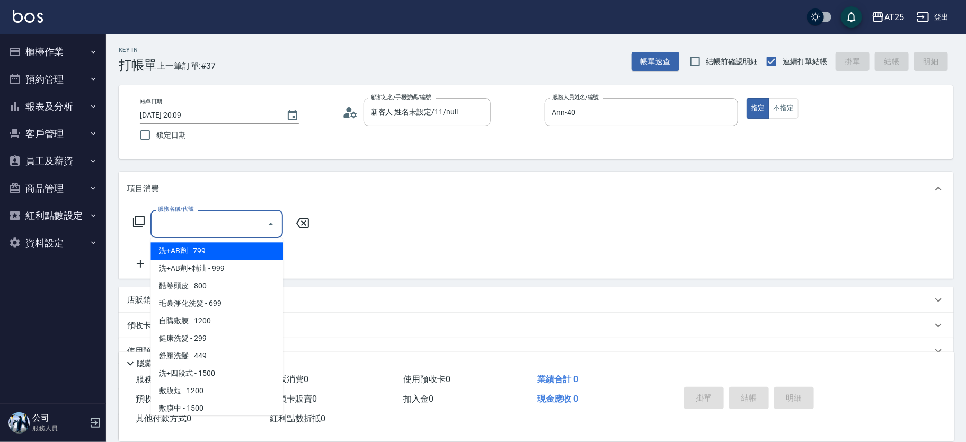
click at [244, 256] on span "洗+AB劑 - 799" at bounding box center [216, 250] width 132 height 17
type input "洗+AB劑(101)"
type input "70"
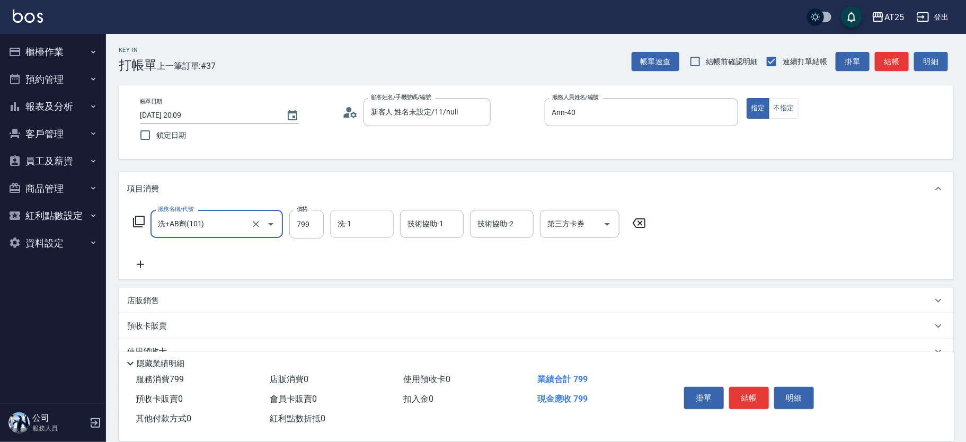
click at [354, 224] on input "洗-1" at bounding box center [362, 224] width 54 height 19
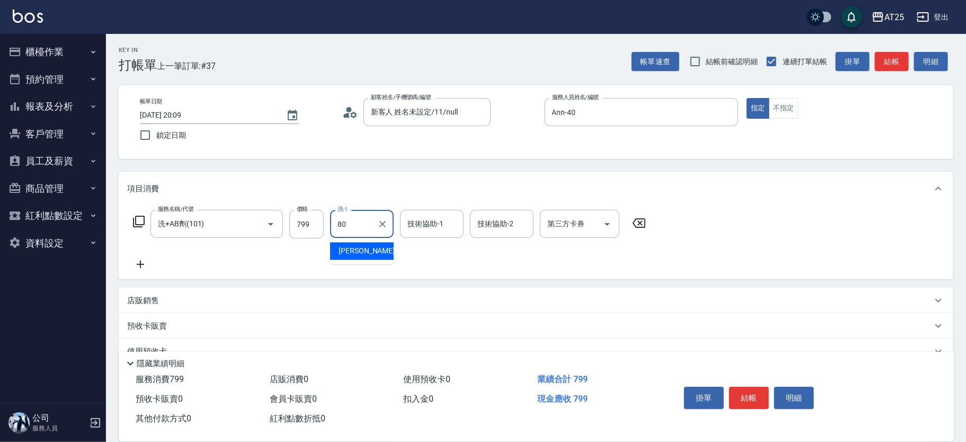
type input "Jessica-80"
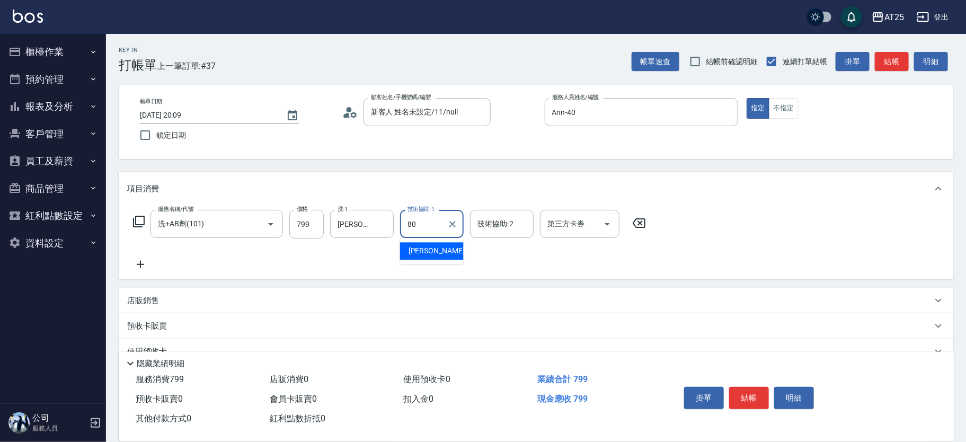
type input "Jessica-80"
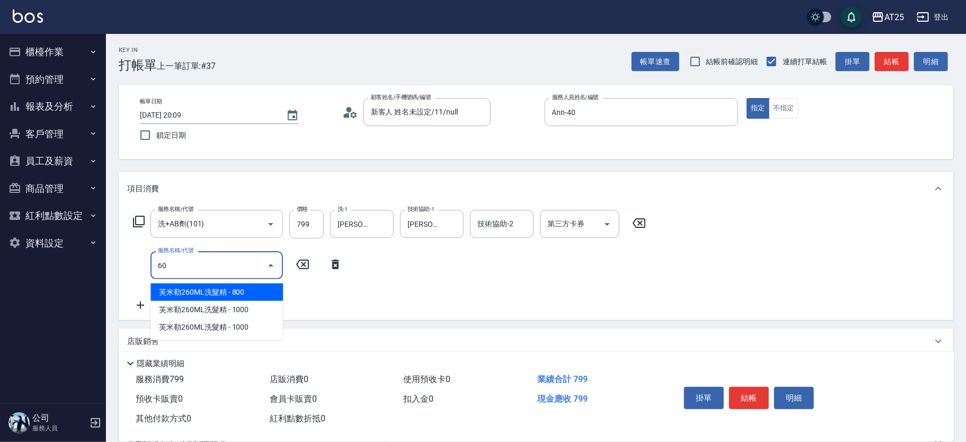
type input "601"
type input "170"
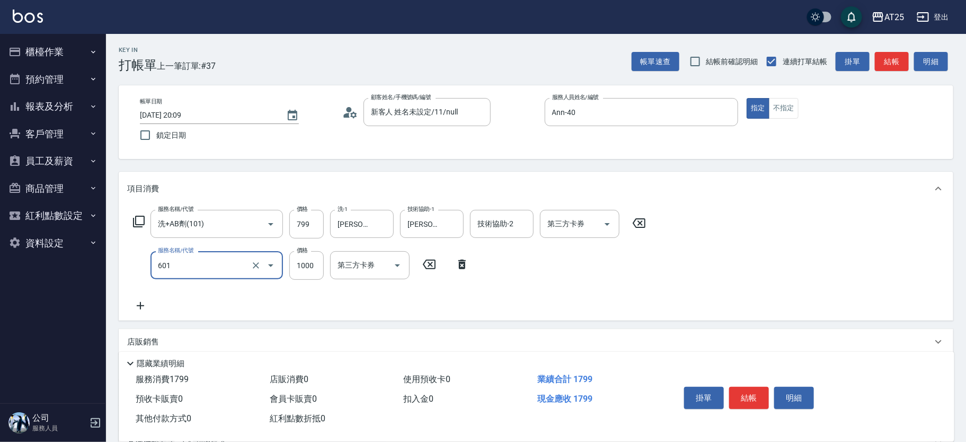
type input "自備護髮(1000上)(601)"
type input "70"
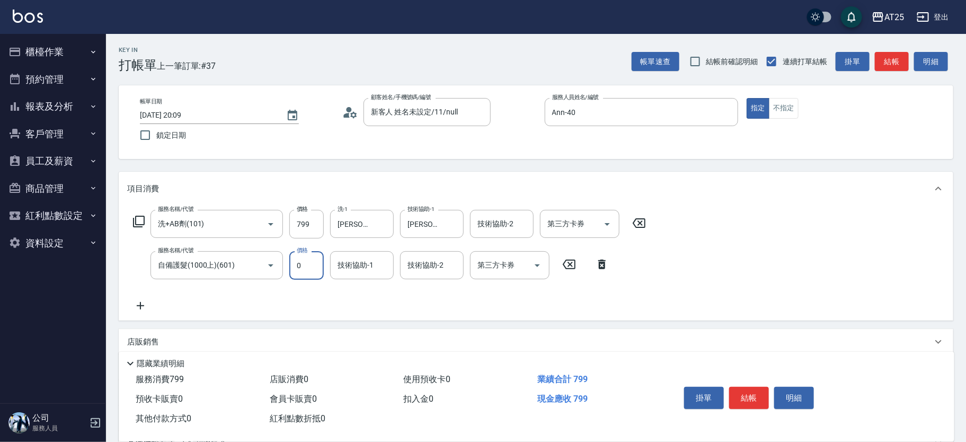
type input "0"
type input "Jessica-80"
click at [292, 224] on input "799" at bounding box center [306, 224] width 34 height 29
click at [303, 224] on input "799" at bounding box center [306, 224] width 34 height 29
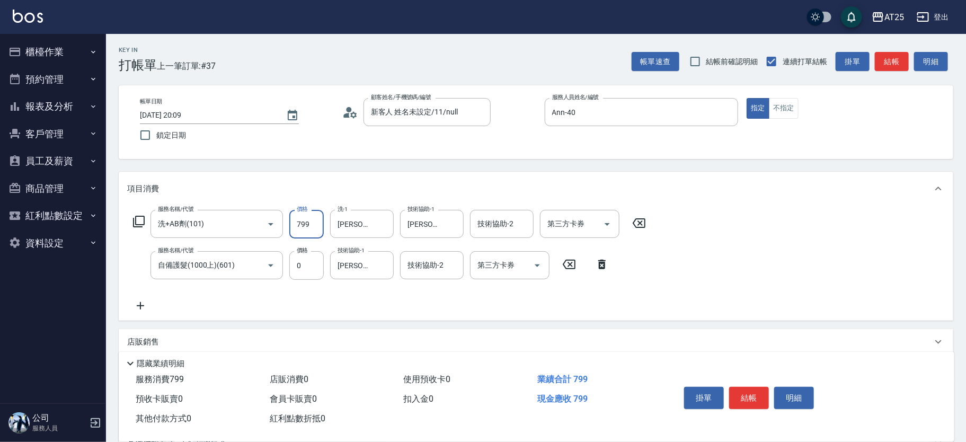
type input "0"
click at [754, 395] on button "結帳" at bounding box center [749, 398] width 40 height 22
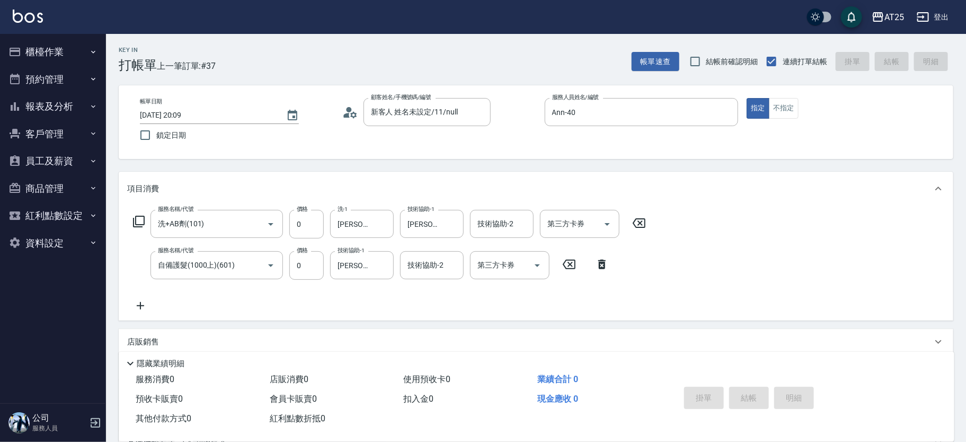
type input "2025/09/12 20:12"
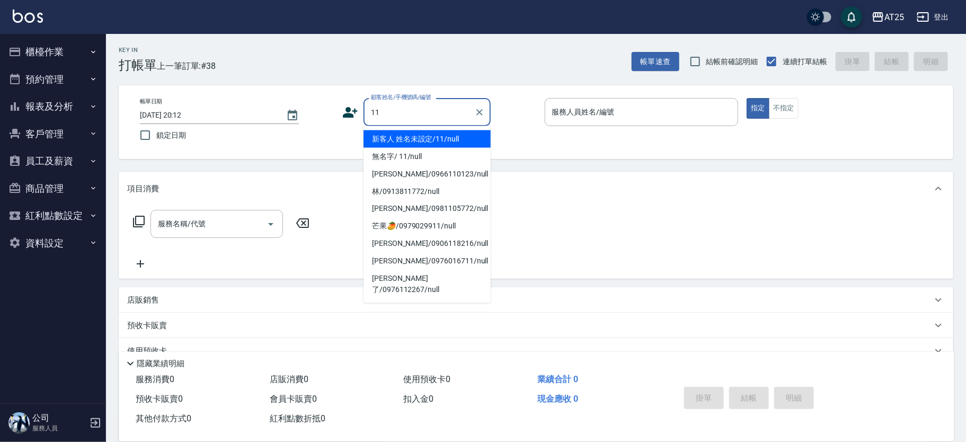
type input "新客人 姓名未設定/11/null"
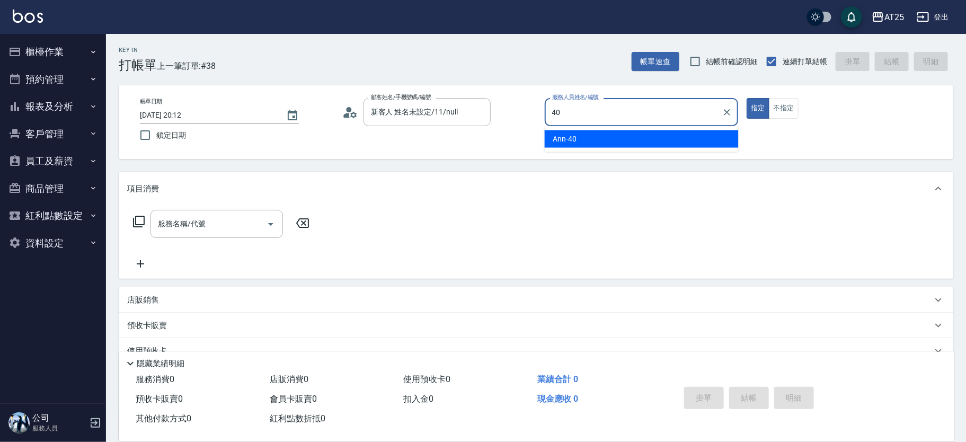
type input "Ann-40"
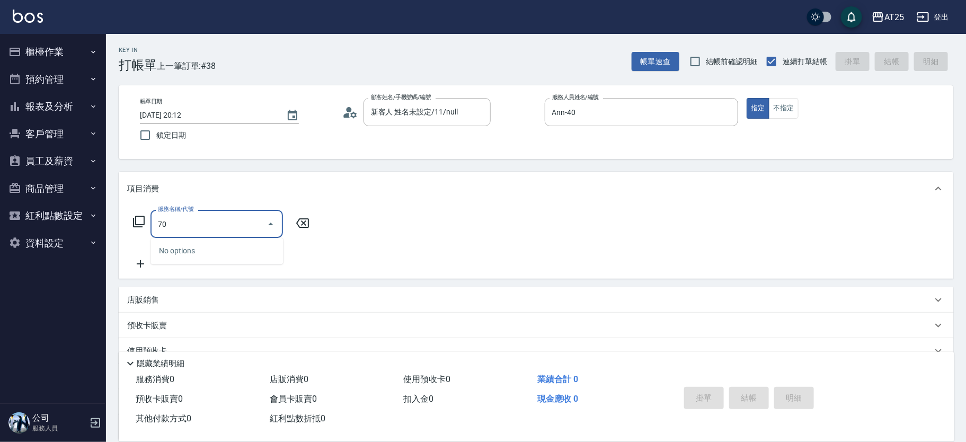
type input "705"
type input "500"
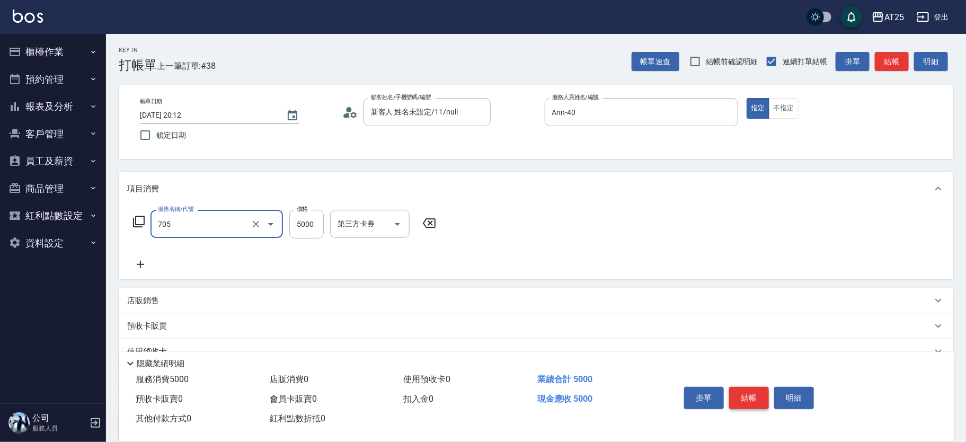
type input "新羽毛鉑金接髮調整(705)"
type input "0"
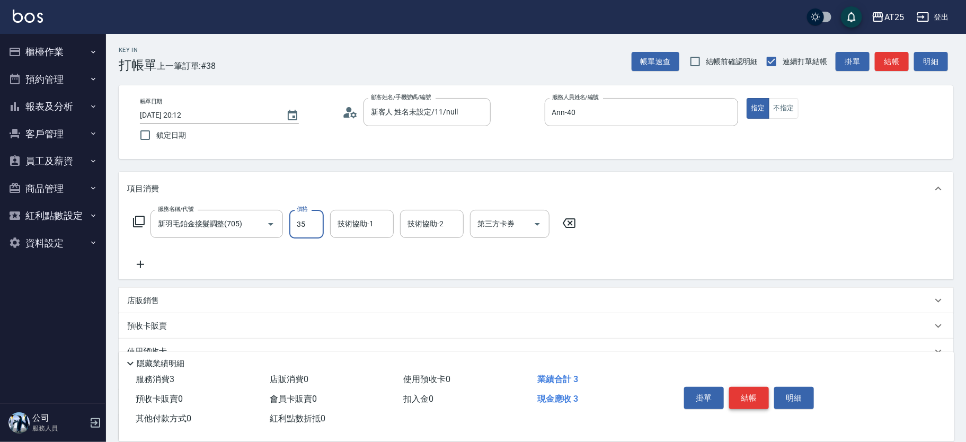
type input "350"
type input "3500"
type input "惠均-70"
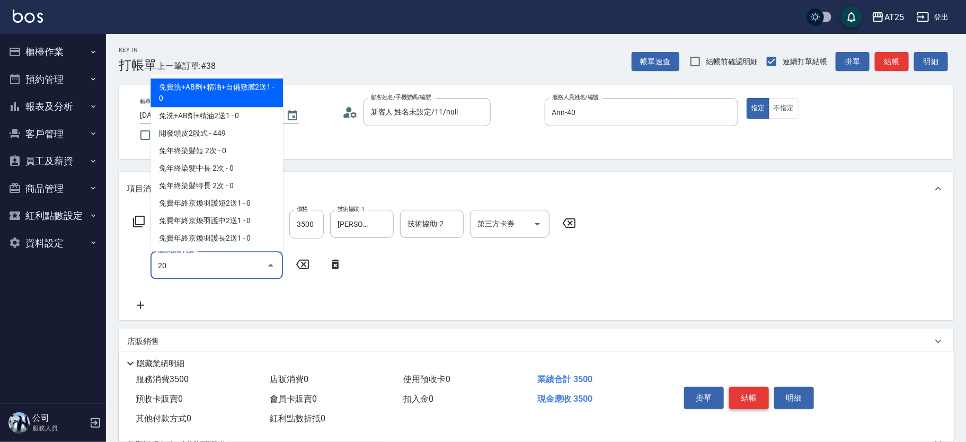
type input "201"
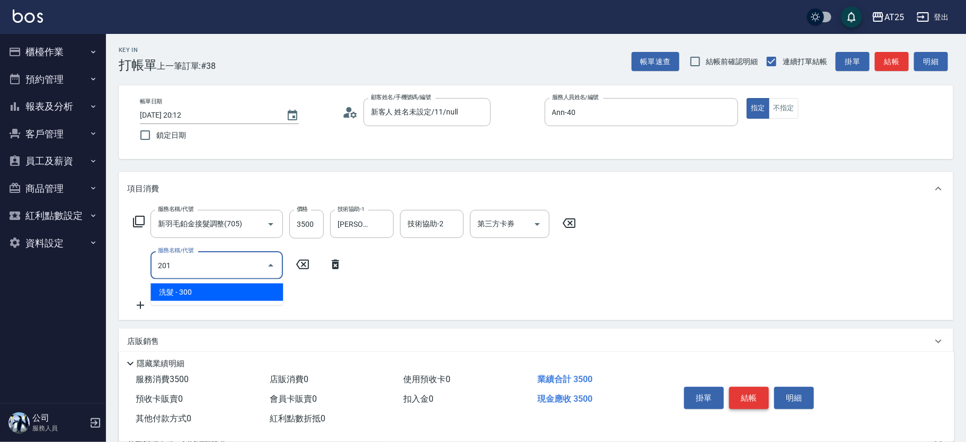
type input "380"
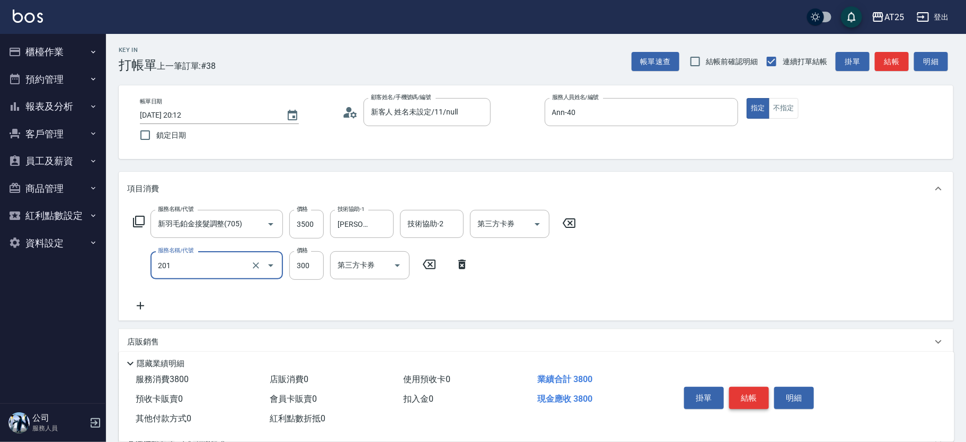
type input "洗髮(201)"
type input "350"
type input "0"
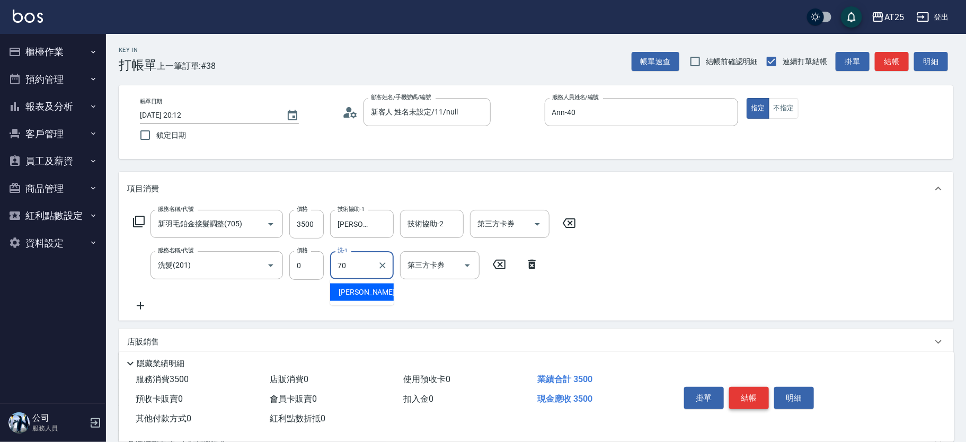
type input "惠均-70"
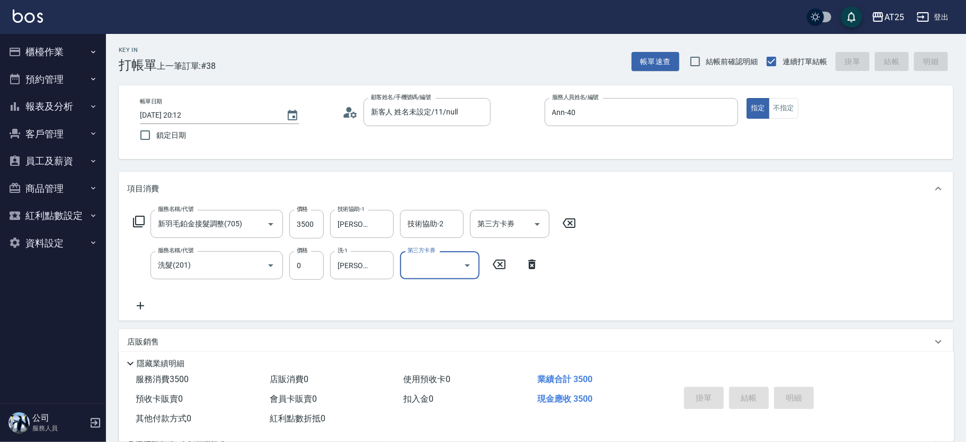
type input "0"
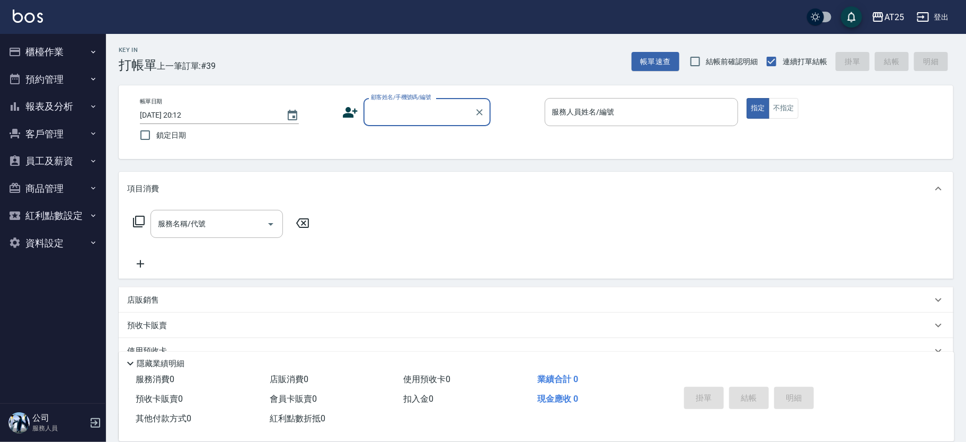
click at [429, 120] on input "顧客姓名/手機號碼/編號" at bounding box center [419, 112] width 102 height 19
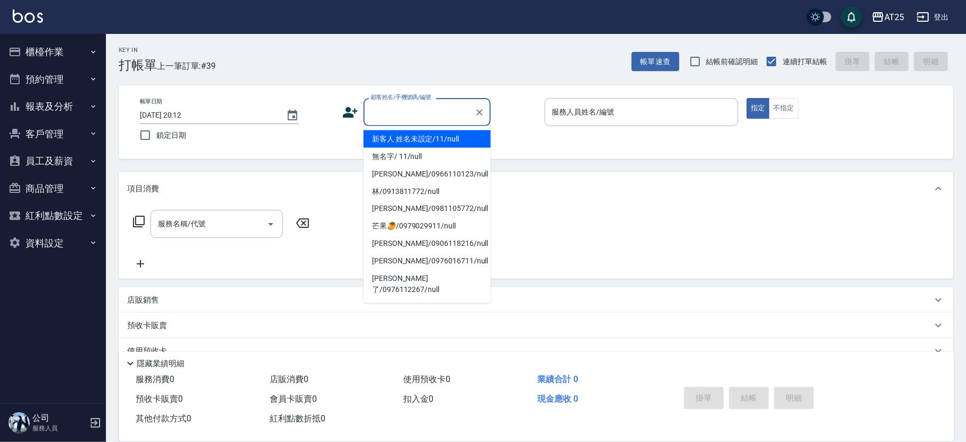
click at [435, 142] on li "新客人 姓名未設定/11/null" at bounding box center [426, 138] width 127 height 17
type input "新客人 姓名未設定/11/null"
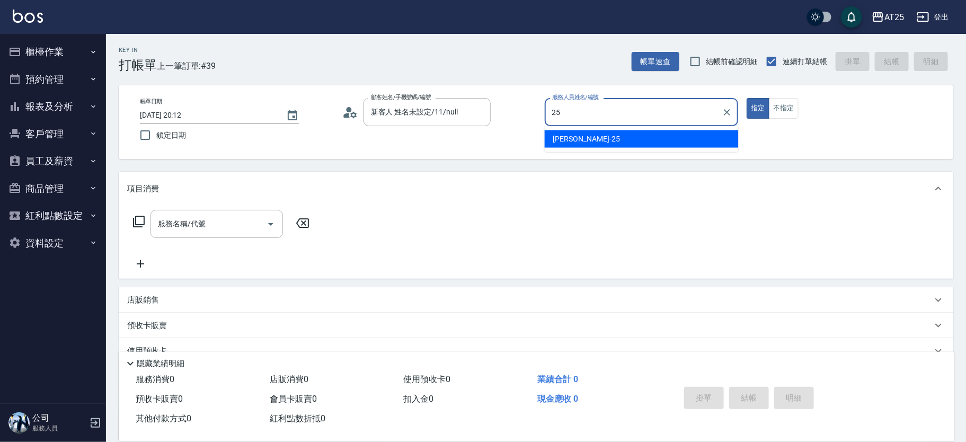
type input "Evan-25"
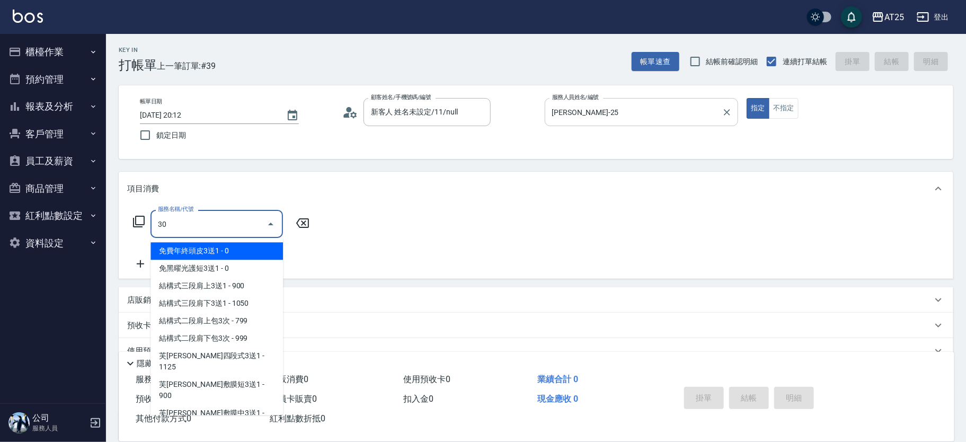
type input "306"
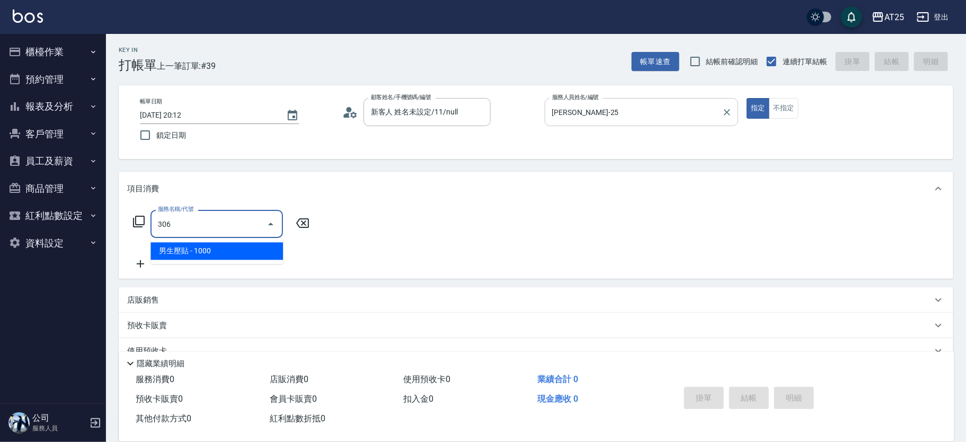
type input "100"
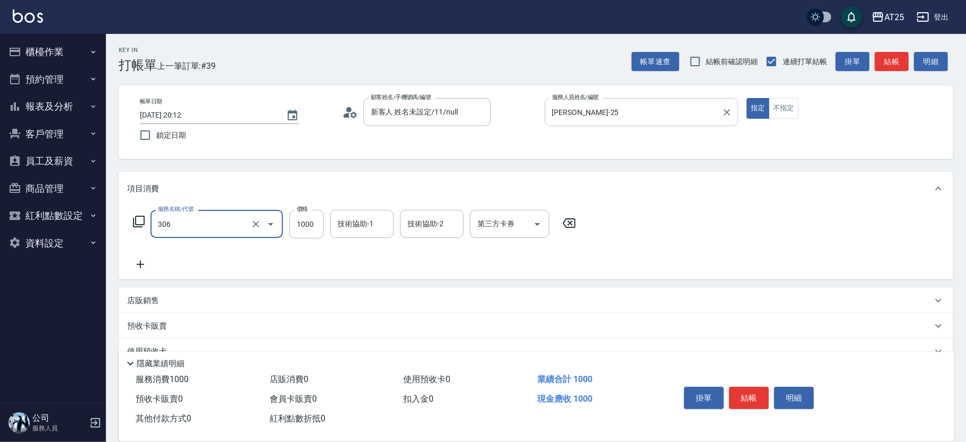
type input "男生壓貼(306)"
type input "0"
type input "16"
type input "10"
type input "160"
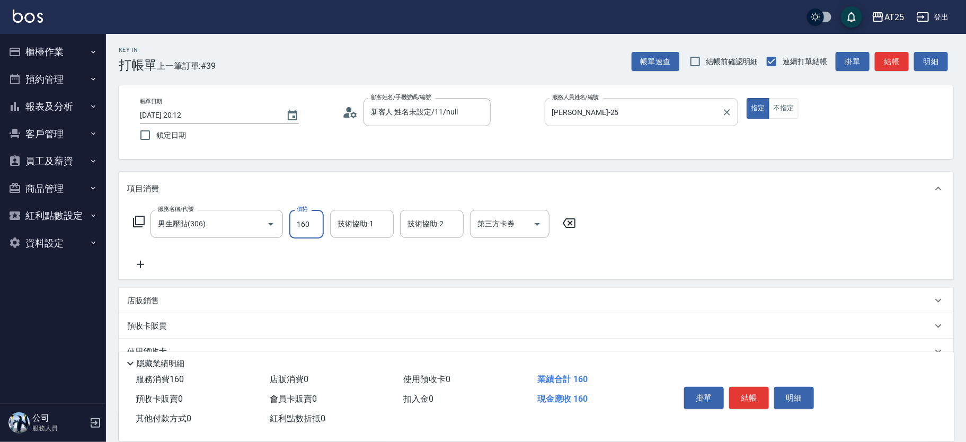
type input "160"
type input "1600"
type input "Jessica-80"
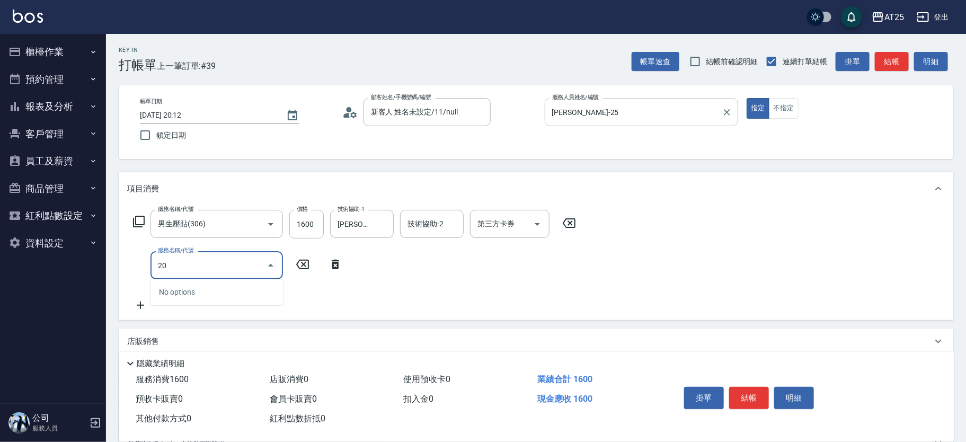
type input "201"
type input "190"
type input "洗髮(201)"
type input "160"
type input "0"
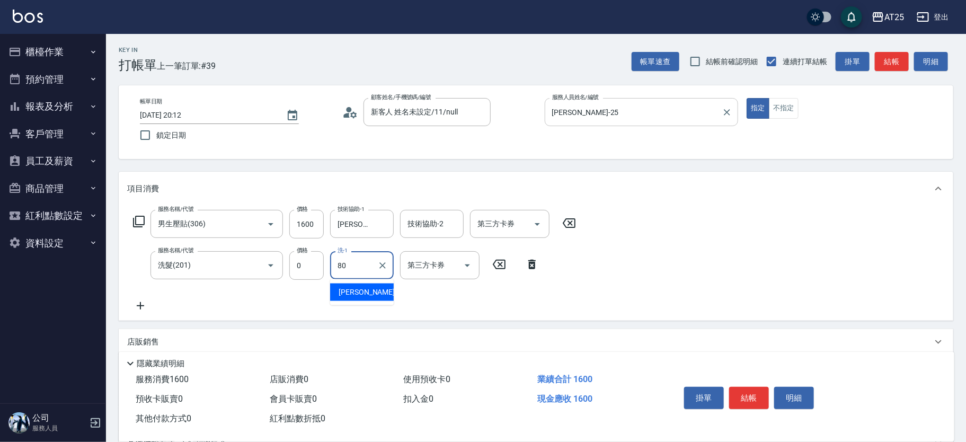
type input "Jessica-80"
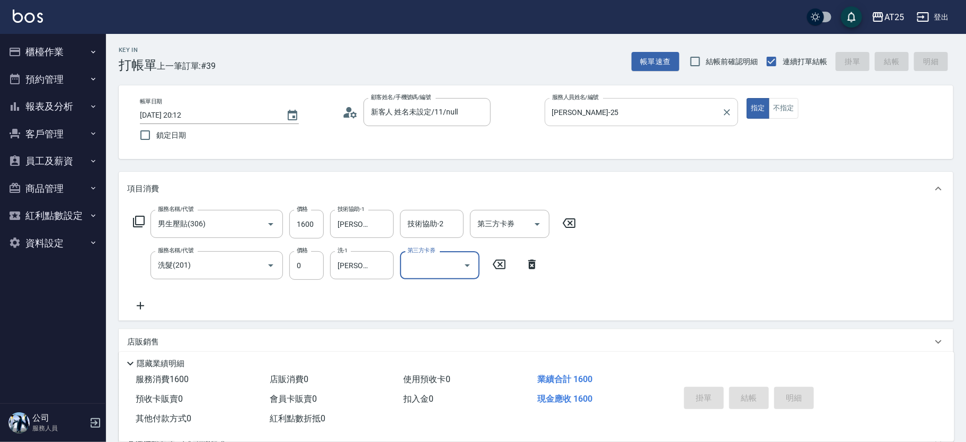
type input "2025/09/12 20:44"
type input "0"
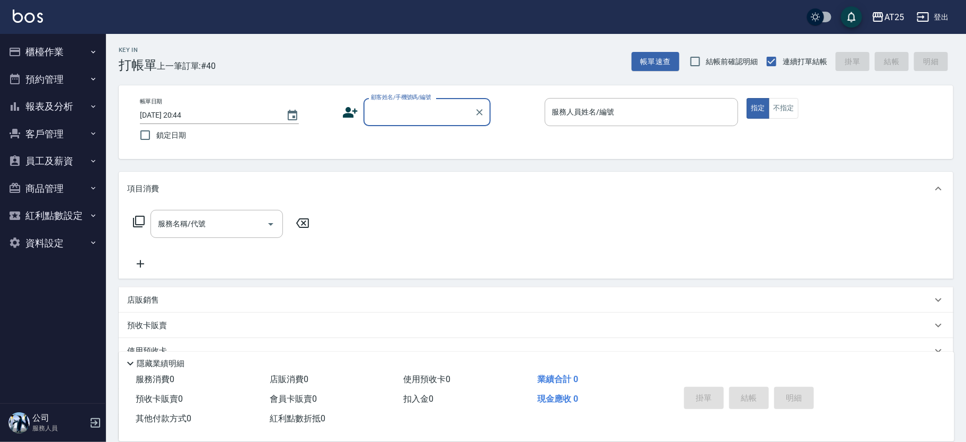
click at [383, 99] on label "顧客姓名/手機號碼/編號" at bounding box center [401, 97] width 60 height 8
click at [383, 103] on input "顧客姓名/手機號碼/編號" at bounding box center [419, 112] width 102 height 19
click at [400, 124] on div "顧客姓名/手機號碼/編號" at bounding box center [426, 112] width 127 height 28
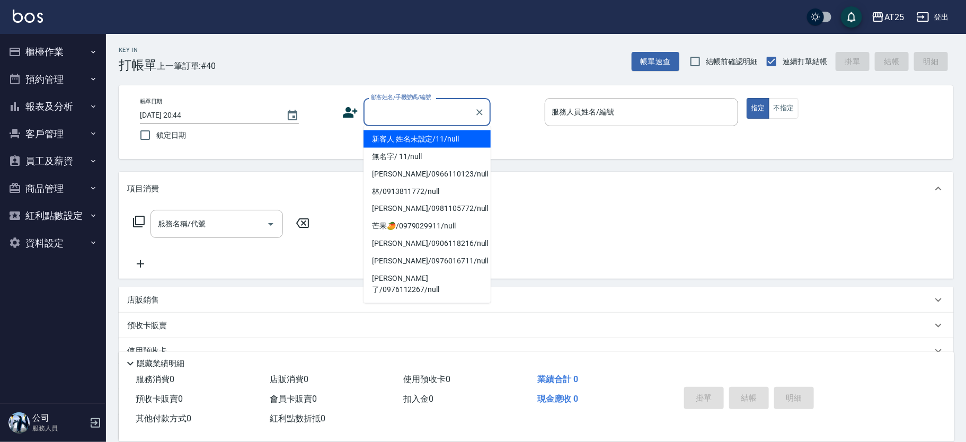
click at [437, 136] on li "新客人 姓名未設定/11/null" at bounding box center [426, 138] width 127 height 17
type input "新客人 姓名未設定/11/null"
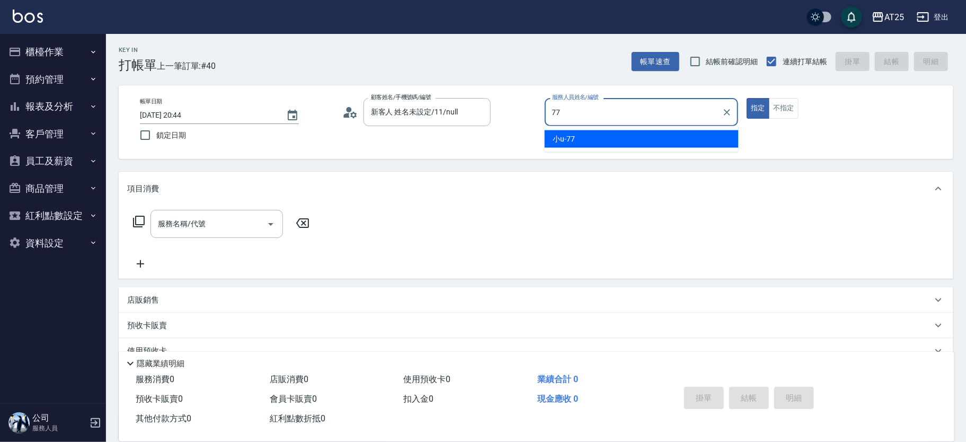
type input "小u-77"
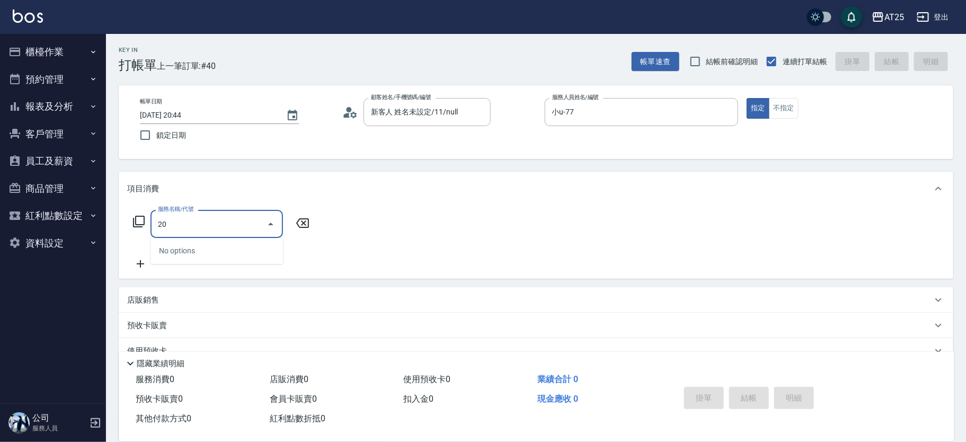
type input "201"
type input "30"
type input "洗髮(201)"
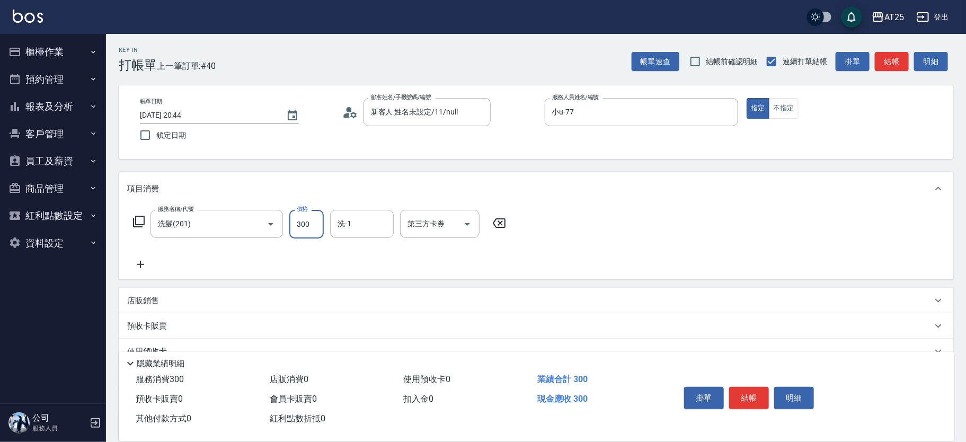
type input "0"
type input "49"
type input "40"
type input "499"
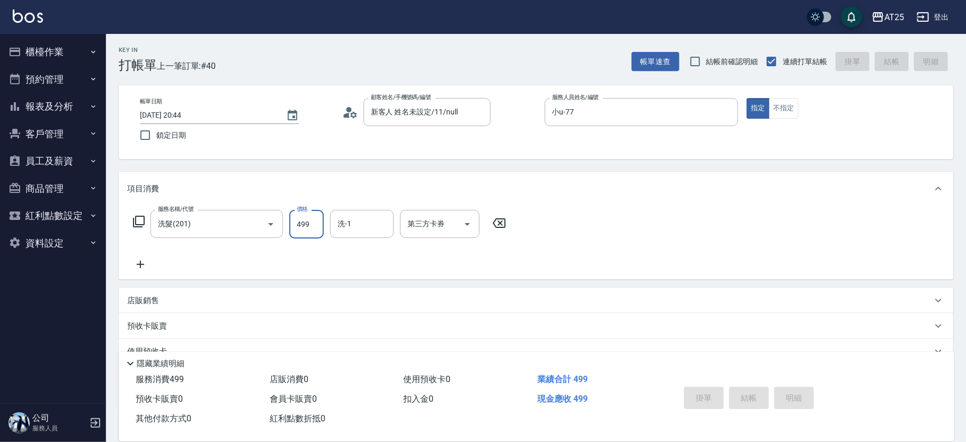
type input "2025/09/12 20:50"
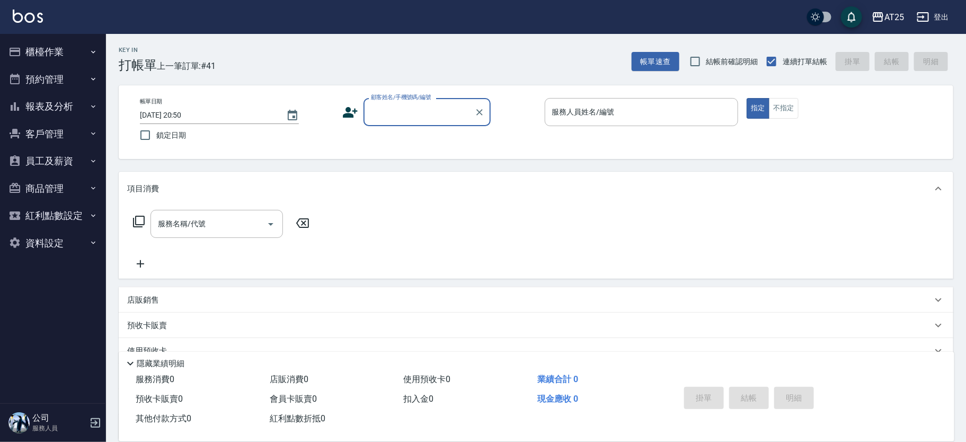
click at [395, 105] on input "顧客姓名/手機號碼/編號" at bounding box center [419, 112] width 102 height 19
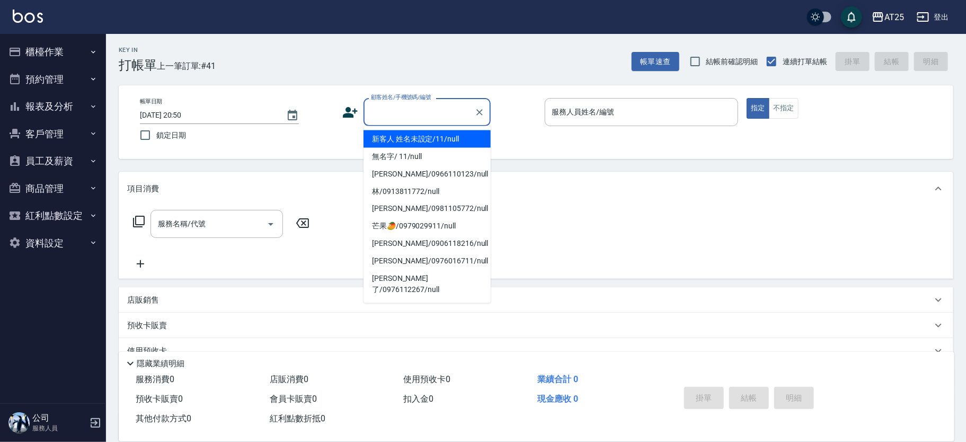
click at [419, 137] on li "新客人 姓名未設定/11/null" at bounding box center [426, 138] width 127 height 17
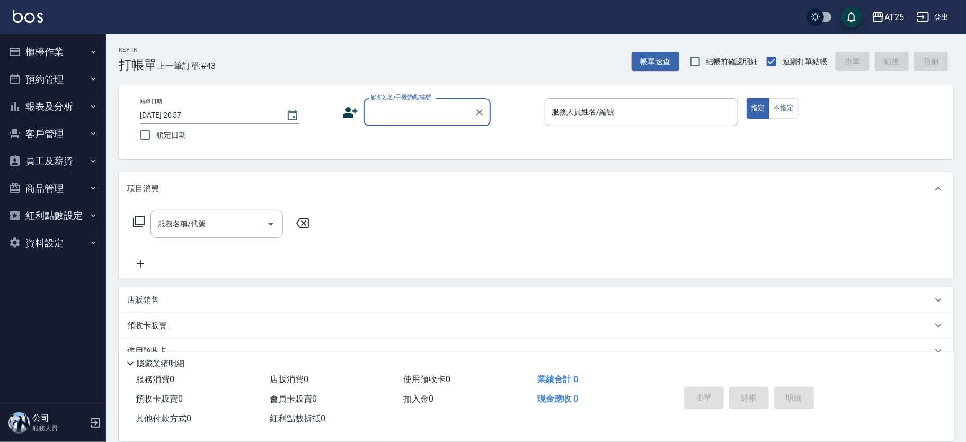
click at [57, 106] on button "報表及分析" at bounding box center [52, 107] width 97 height 28
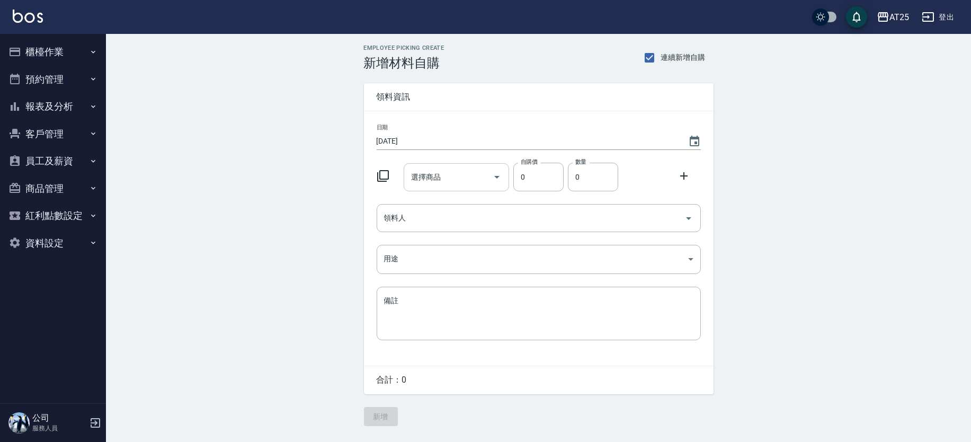
click at [438, 189] on div "選擇商品" at bounding box center [456, 177] width 105 height 28
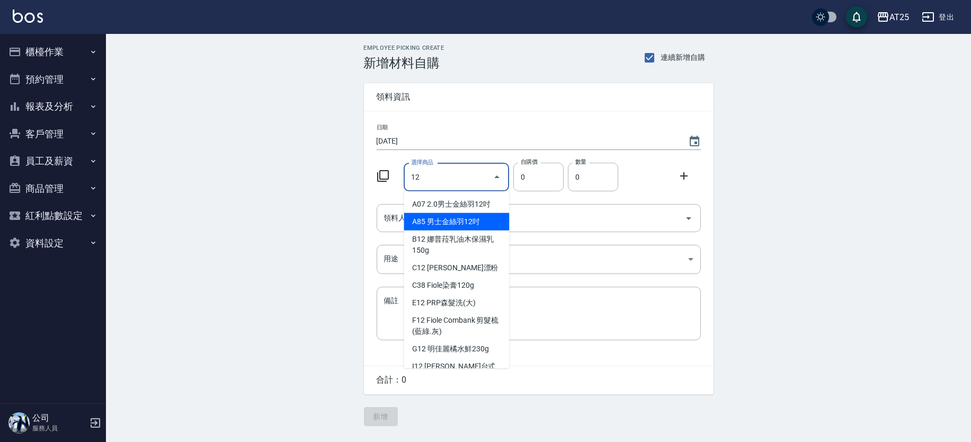
click at [496, 221] on li "A85 男士金絲羽12吋" at bounding box center [456, 221] width 105 height 17
type input "男士金絲羽12吋"
type input "930"
type input "1"
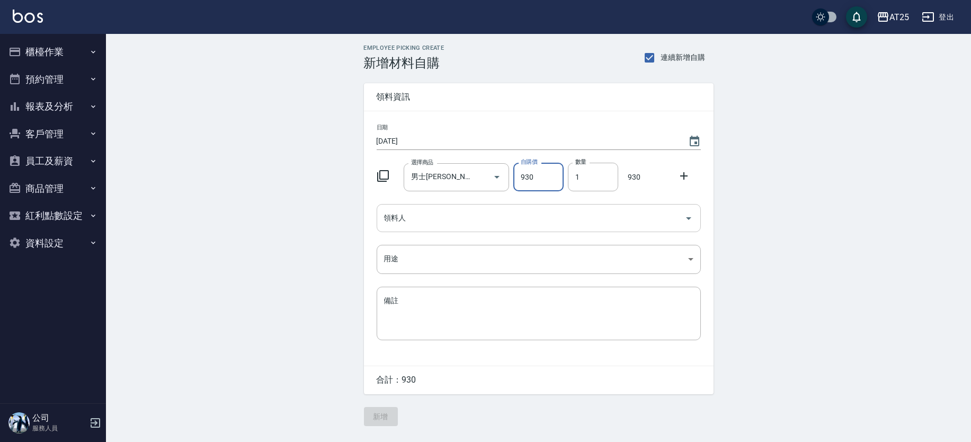
click at [540, 224] on input "領料人" at bounding box center [530, 218] width 299 height 19
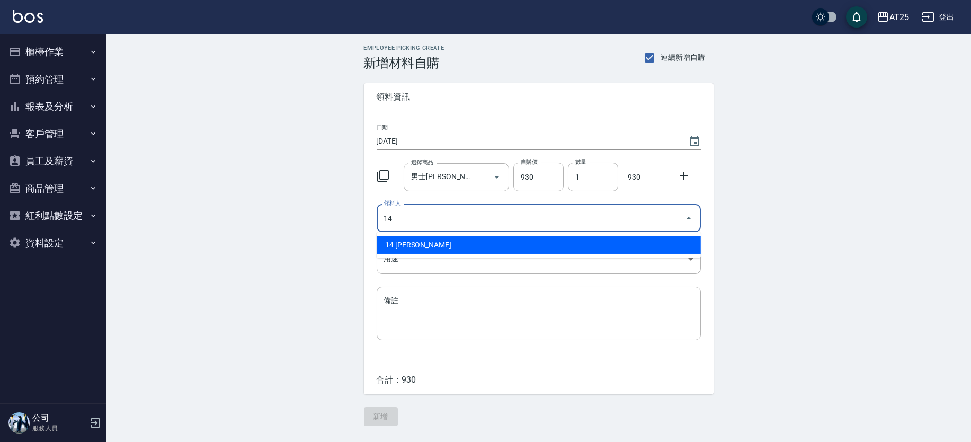
type input "14 Ken"
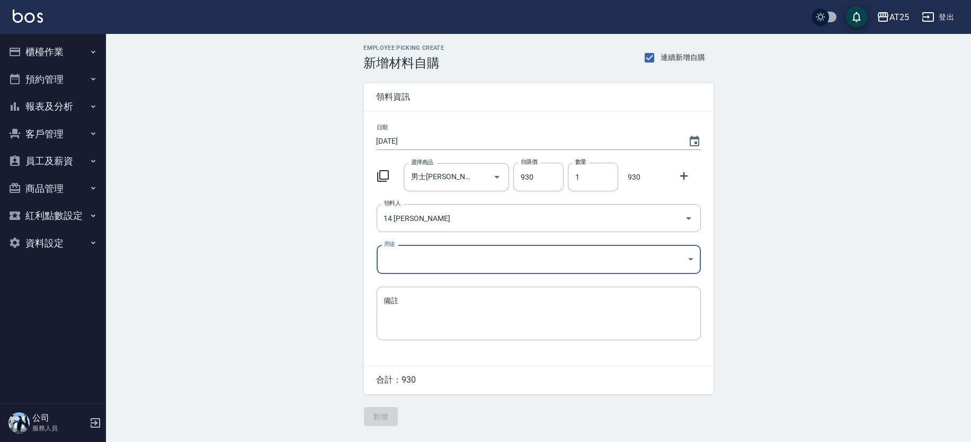
click at [463, 253] on body "AT25 登出 櫃檯作業 打帳單 帳單列表 掛單列表 現金收支登錄 高階收支登錄 材料自購登錄 每日結帳 排班表 現場電腦打卡 預約管理 預約管理 單日預約紀…" at bounding box center [485, 221] width 971 height 442
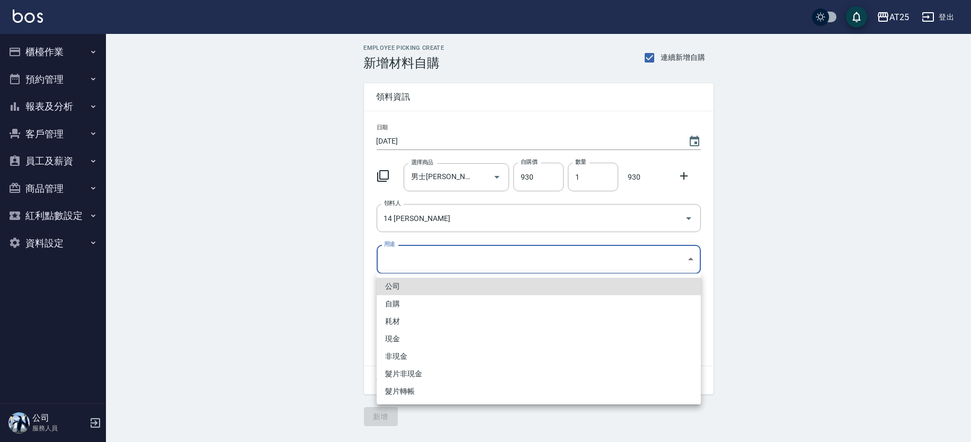
click at [398, 330] on li "現金" at bounding box center [539, 338] width 324 height 17
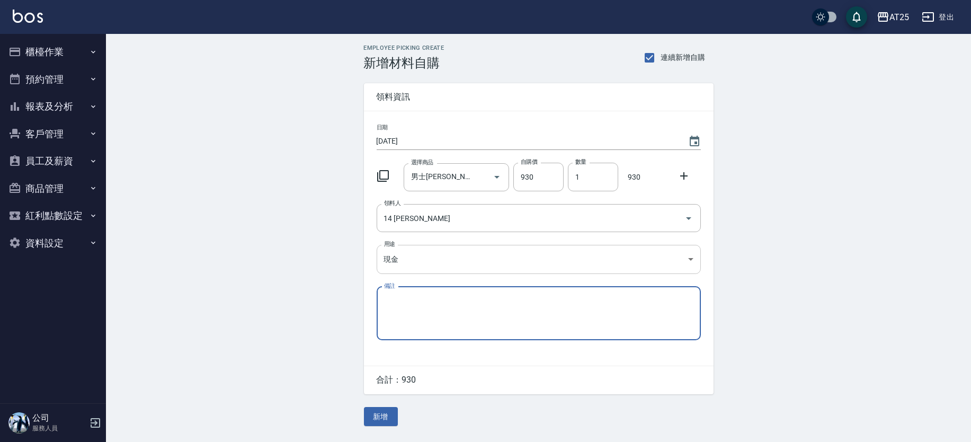
click at [435, 264] on body "AT25 登出 櫃檯作業 打帳單 帳單列表 掛單列表 現金收支登錄 高階收支登錄 材料自購登錄 每日結帳 排班表 現場電腦打卡 預約管理 預約管理 單日預約紀…" at bounding box center [485, 221] width 971 height 442
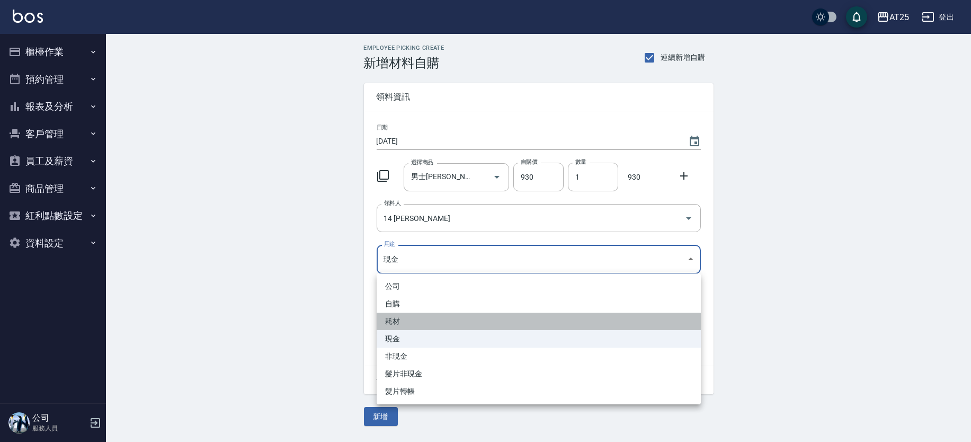
click at [404, 318] on li "耗材" at bounding box center [539, 320] width 324 height 17
type input "耗材"
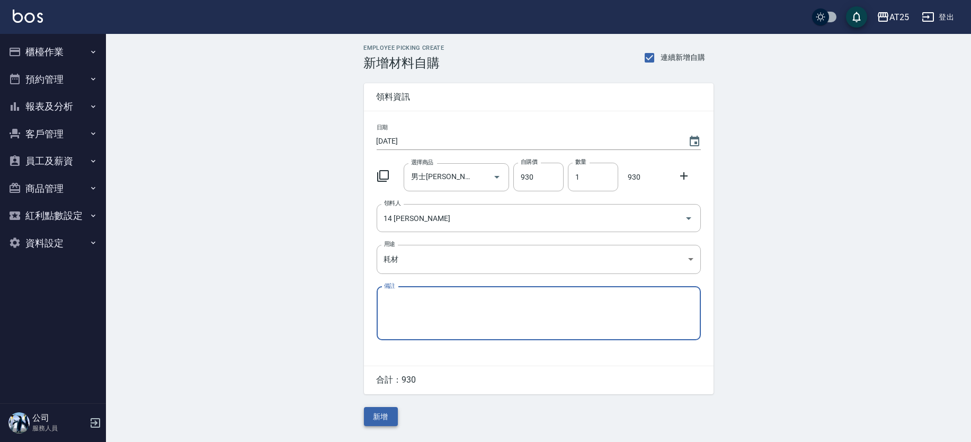
click at [378, 410] on button "新增" at bounding box center [381, 417] width 34 height 20
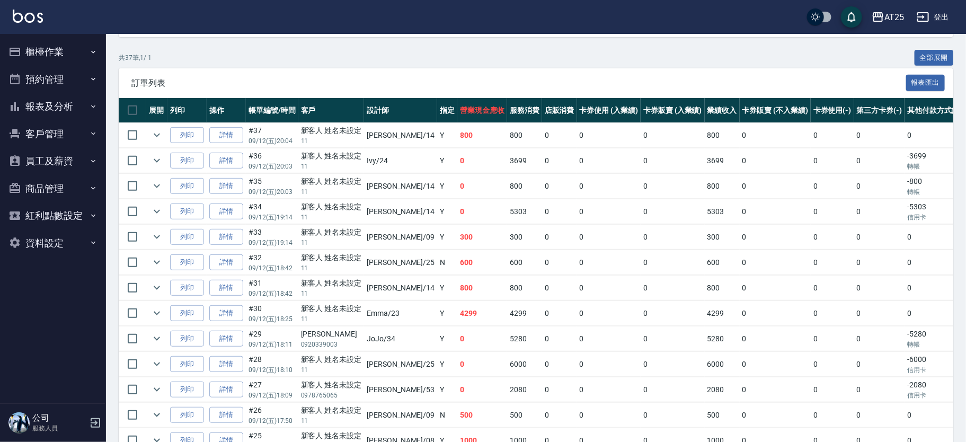
scroll to position [16, 0]
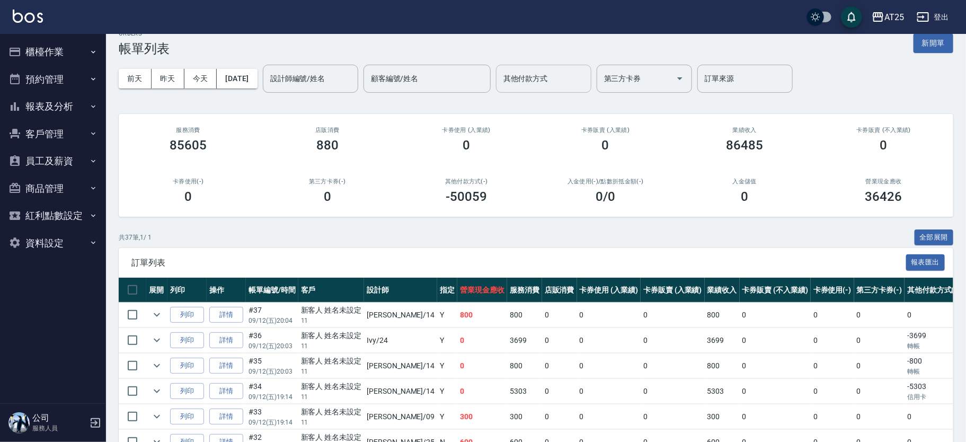
click at [552, 83] on div "其他付款方式 其他付款方式" at bounding box center [543, 79] width 95 height 28
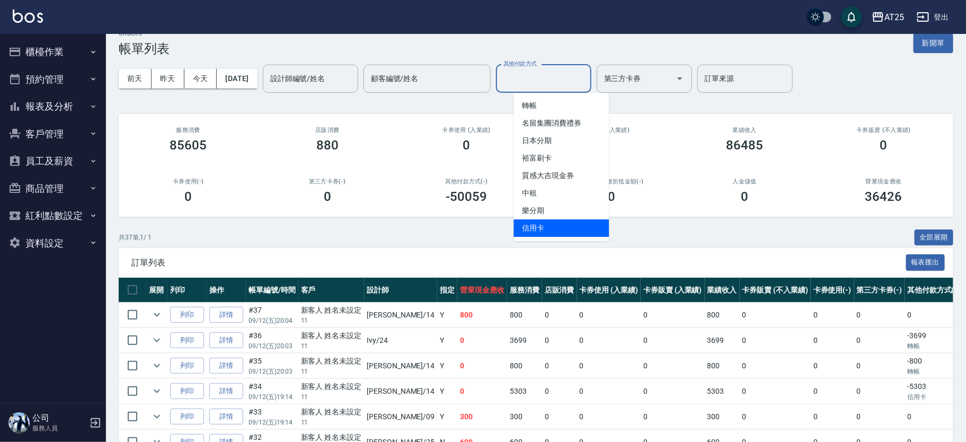
click at [562, 222] on span "信用卡" at bounding box center [560, 227] width 95 height 17
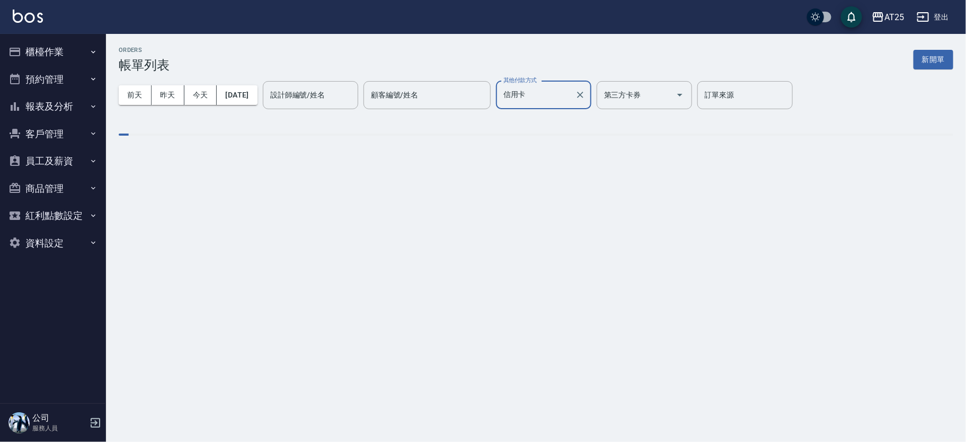
type input "信用卡"
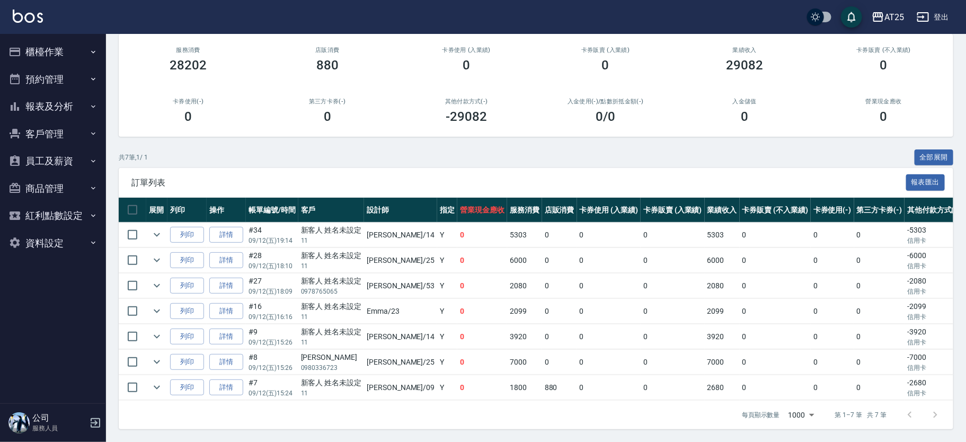
scroll to position [0, 0]
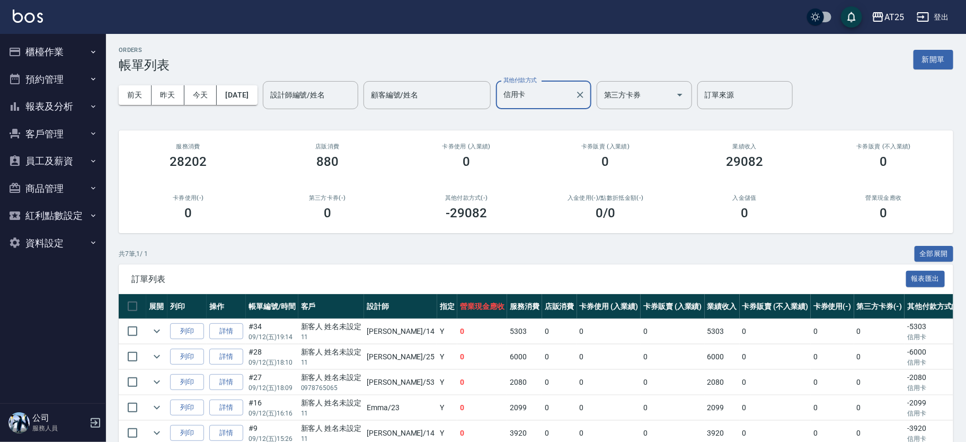
click at [591, 93] on div "信用卡 其他付款方式" at bounding box center [543, 95] width 95 height 28
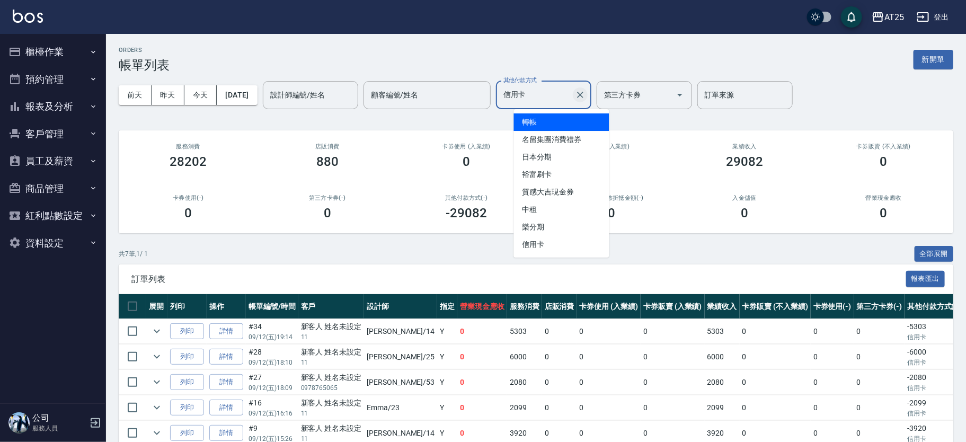
click at [585, 93] on icon "Clear" at bounding box center [580, 95] width 11 height 11
click at [556, 120] on span "轉帳" at bounding box center [560, 121] width 95 height 17
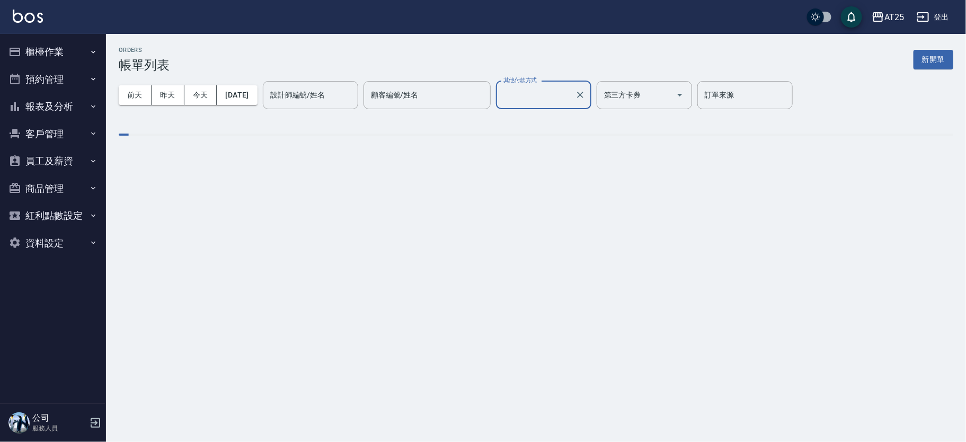
type input "轉帳"
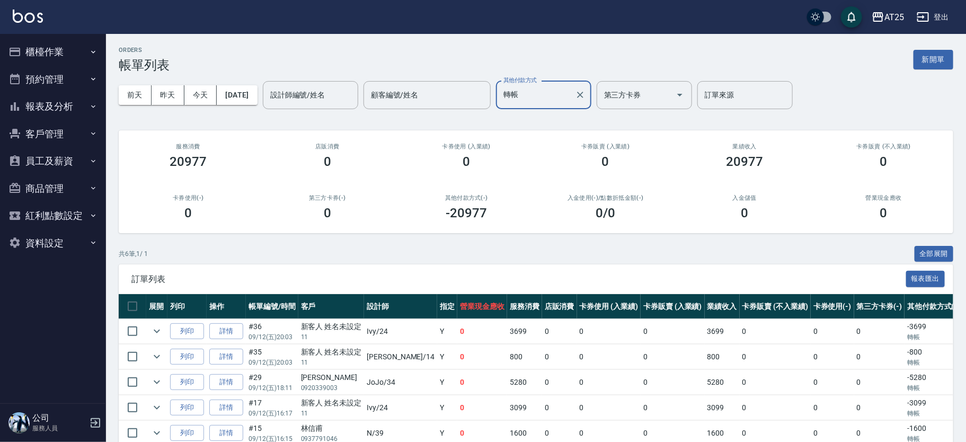
scroll to position [80, 0]
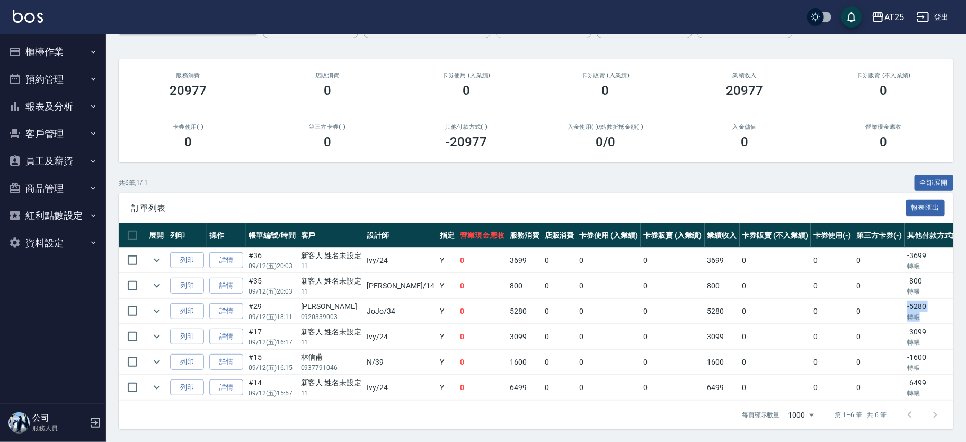
drag, startPoint x: 895, startPoint y: 303, endPoint x: 854, endPoint y: 300, distance: 41.4
click at [854, 300] on tr "列印 詳情 #29 09/12 (五) 18:11 吳奕帆 0920339003 JoJo /34 Y 0 5280 0 0 0 5280 0 0 0 -52…" at bounding box center [619, 311] width 1000 height 25
drag, startPoint x: 889, startPoint y: 270, endPoint x: 870, endPoint y: 270, distance: 19.6
click at [904, 273] on td "-800 轉帳" at bounding box center [933, 285] width 58 height 25
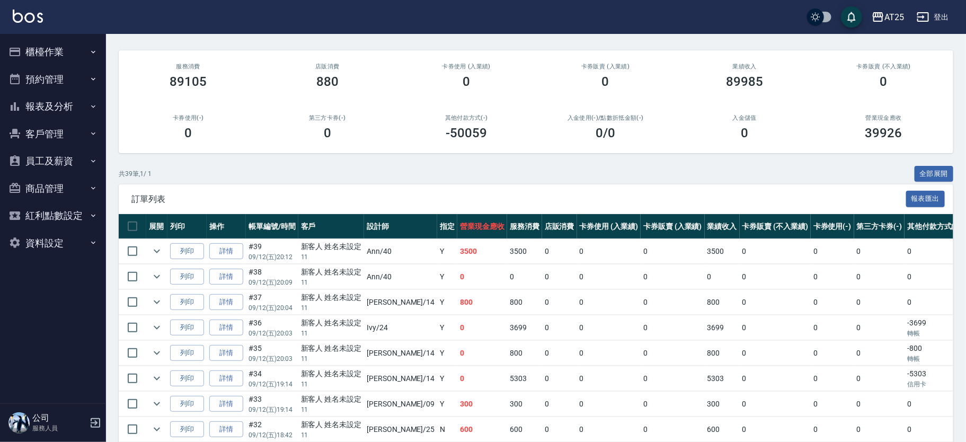
scroll to position [80, 0]
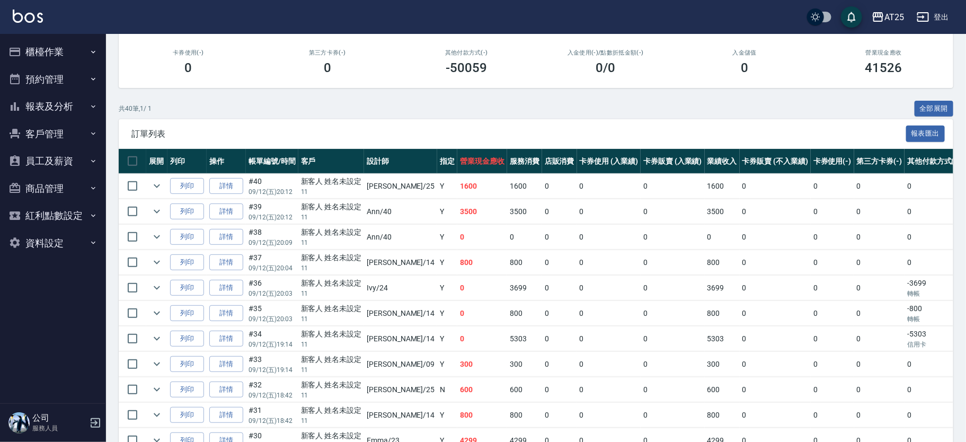
scroll to position [52, 0]
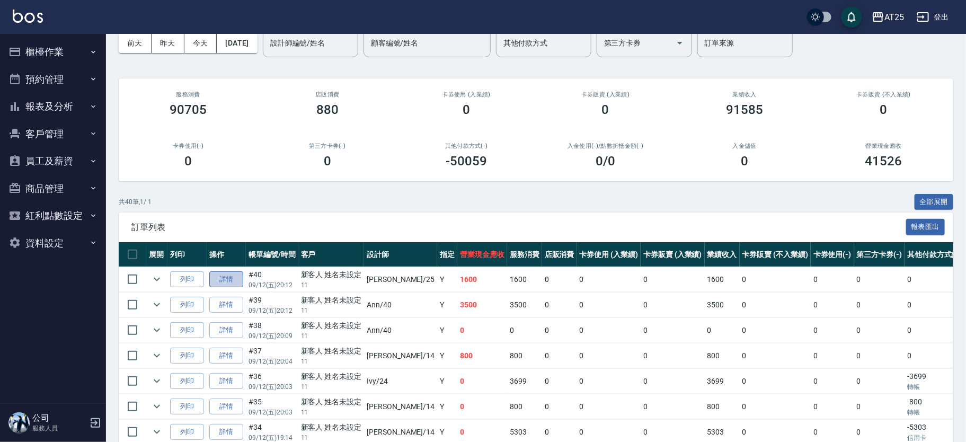
click at [234, 274] on link "詳情" at bounding box center [226, 279] width 34 height 16
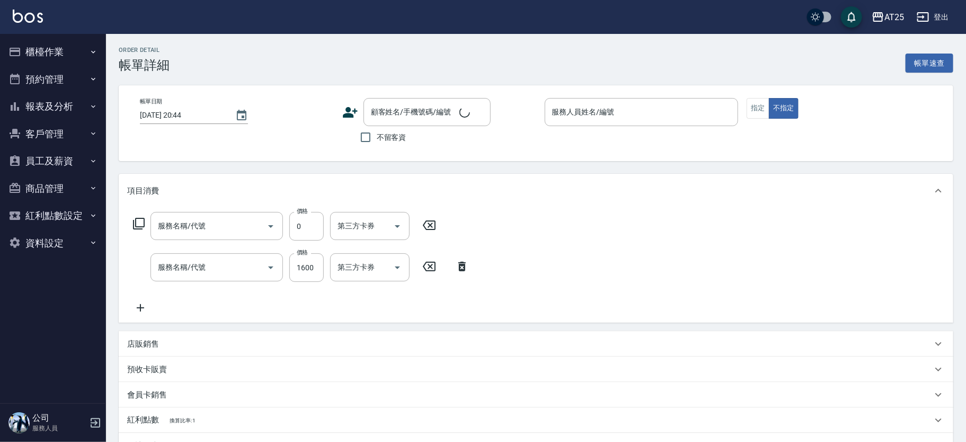
type input "2025/09/12 20:12"
type input "Evan-25"
type input "160"
type input "洗髮(201)"
type input "男生壓貼(306)"
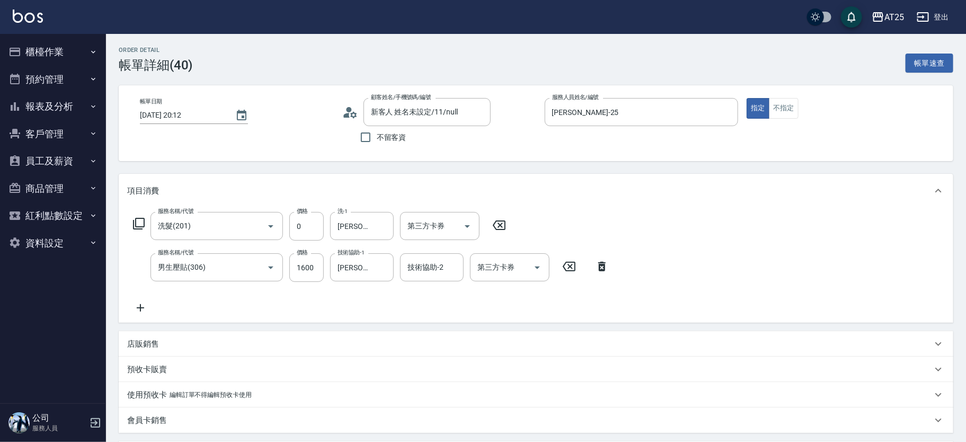
type input "新客人 姓名未設定/11/null"
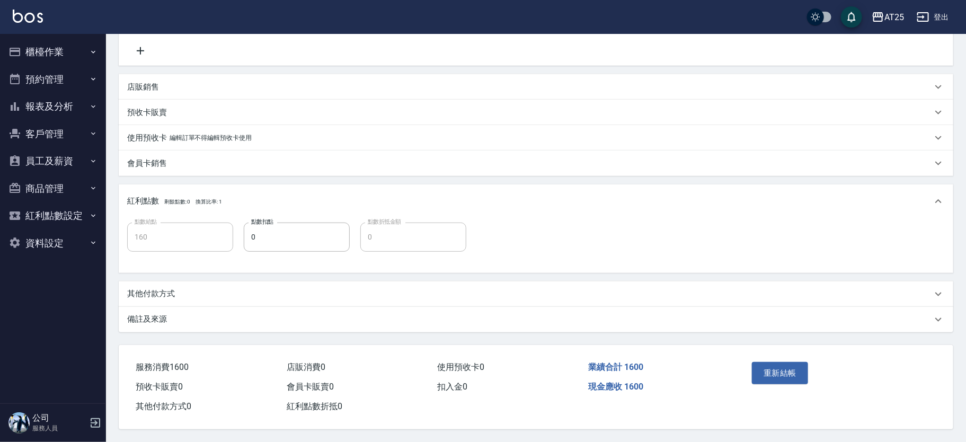
drag, startPoint x: 248, startPoint y: 278, endPoint x: 243, endPoint y: 283, distance: 7.5
click at [248, 281] on div "其他付款方式" at bounding box center [536, 293] width 834 height 25
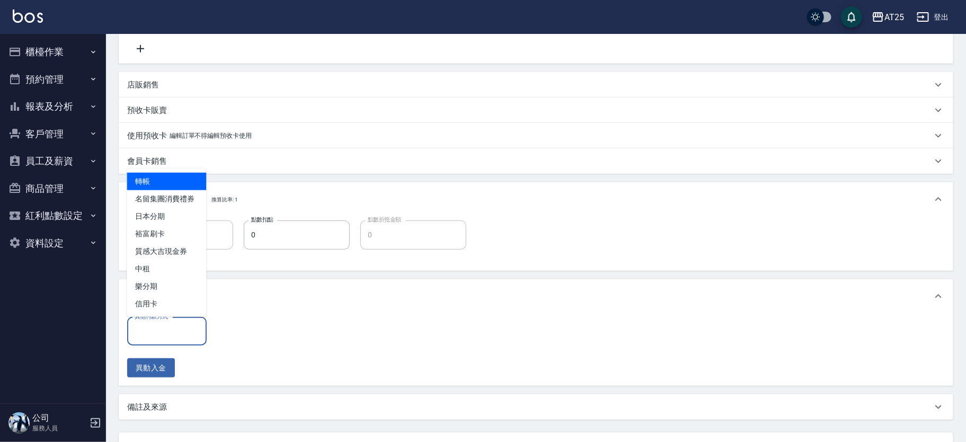
click at [184, 329] on input "其他付款方式" at bounding box center [167, 331] width 70 height 19
click at [186, 182] on span "轉帳" at bounding box center [166, 181] width 79 height 17
type input "轉帳"
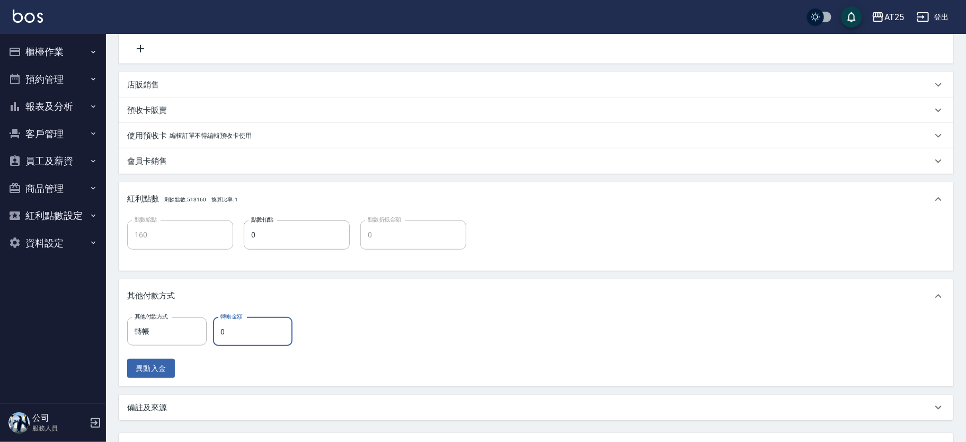
click at [235, 337] on input "0" at bounding box center [252, 331] width 79 height 29
type input "1"
type input "150"
type input "16"
type input "140"
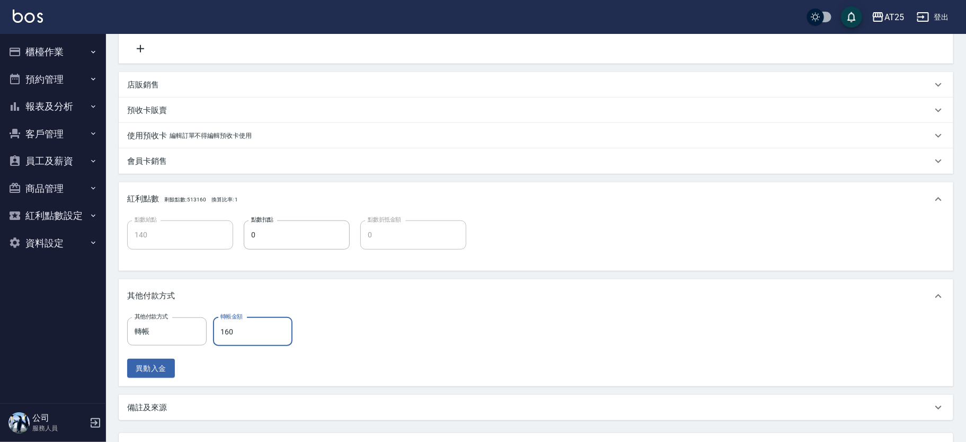
type input "1600"
type input "0"
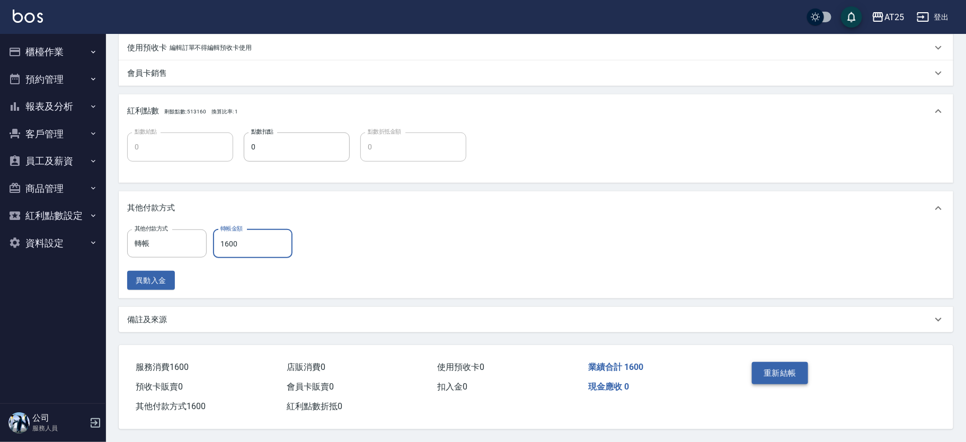
type input "1600"
click at [790, 367] on button "重新結帳" at bounding box center [780, 373] width 56 height 22
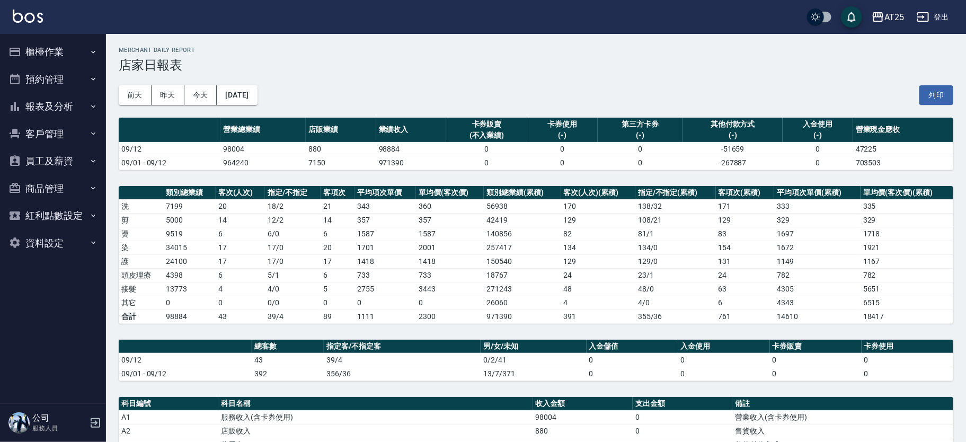
drag, startPoint x: 77, startPoint y: 104, endPoint x: 76, endPoint y: 112, distance: 7.4
click at [77, 104] on button "報表及分析" at bounding box center [52, 107] width 97 height 28
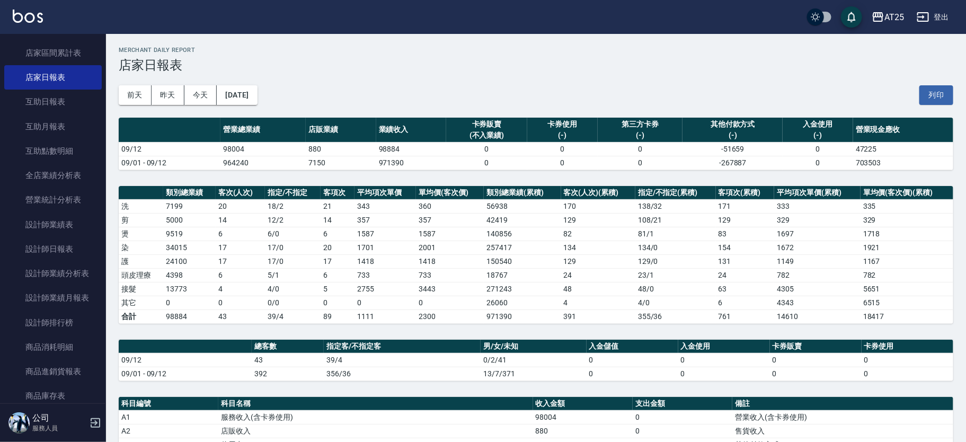
scroll to position [110, 0]
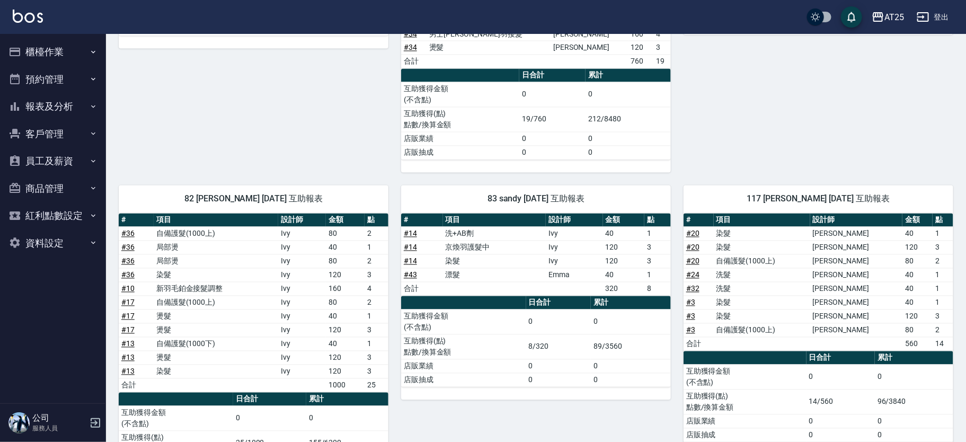
scroll to position [1048, 0]
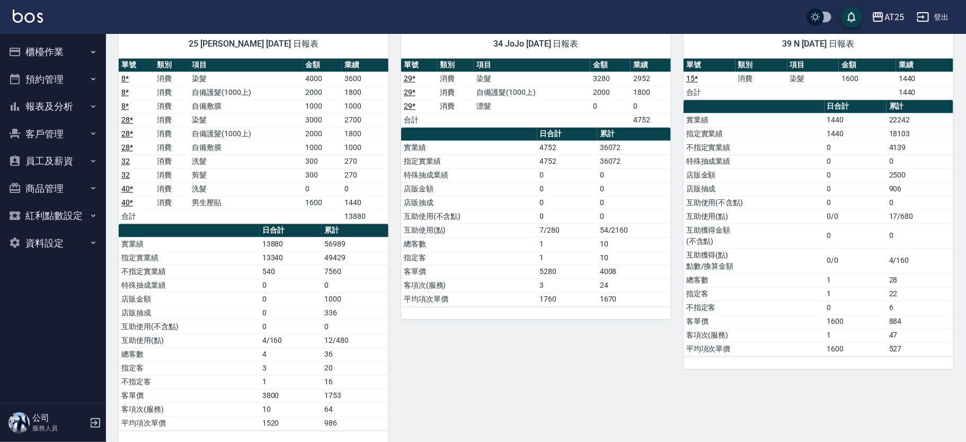
scroll to position [1456, 0]
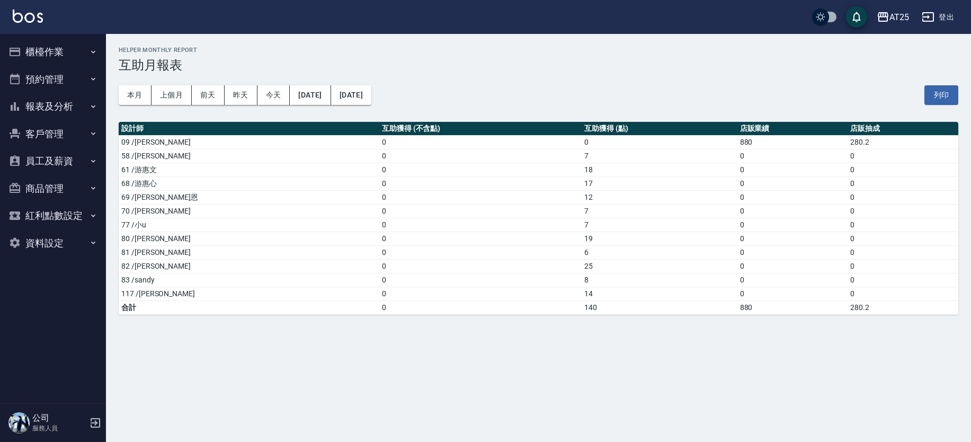
click at [582, 270] on td "25" at bounding box center [660, 266] width 156 height 14
click at [582, 247] on td "6" at bounding box center [660, 252] width 156 height 14
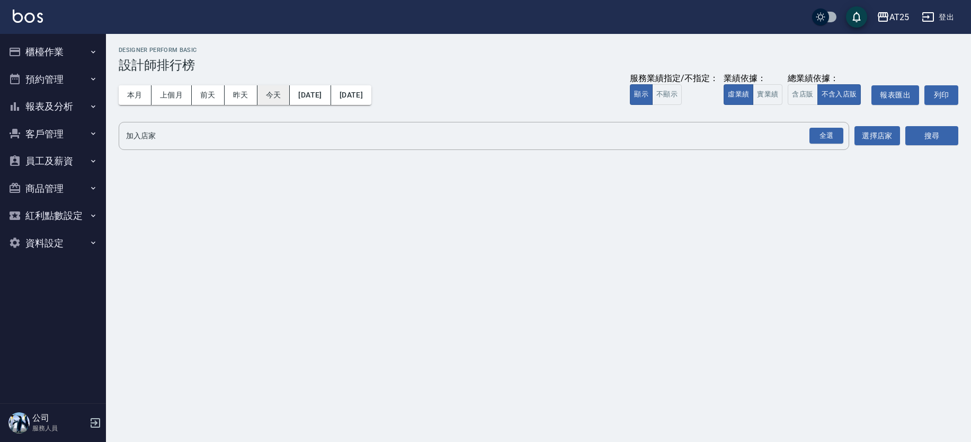
click at [271, 97] on button "今天" at bounding box center [273, 95] width 33 height 20
click at [778, 99] on button "實業績" at bounding box center [768, 94] width 30 height 21
click at [812, 131] on div "全選" at bounding box center [826, 136] width 34 height 16
click at [947, 136] on button "搜尋" at bounding box center [931, 137] width 53 height 20
